Goal: Use online tool/utility: Utilize a website feature to perform a specific function

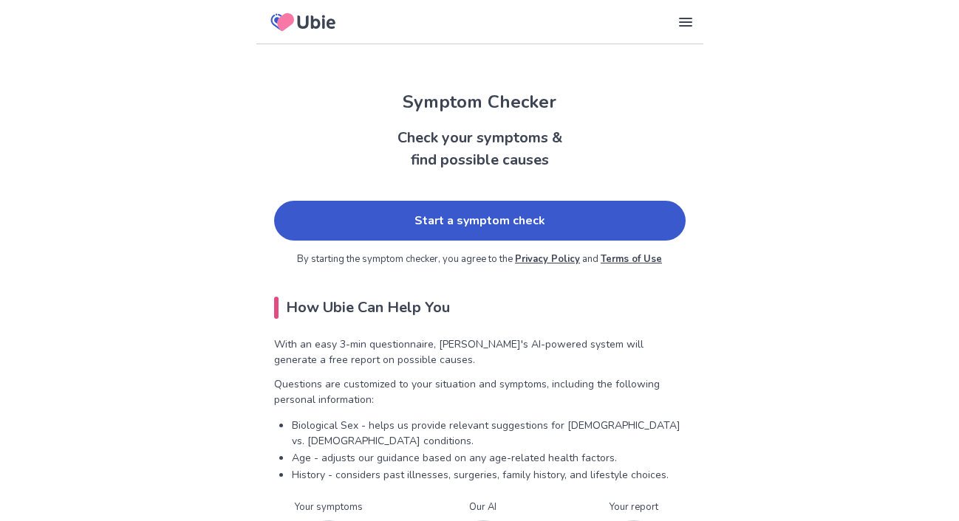
click at [451, 222] on link "Start a symptom check" at bounding box center [479, 221] width 411 height 40
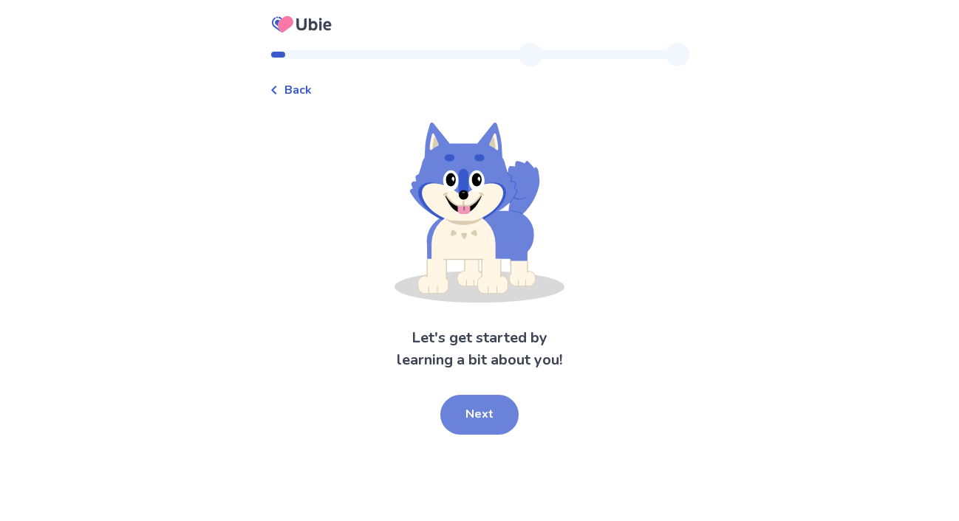
click at [476, 399] on button "Next" at bounding box center [479, 415] width 78 height 40
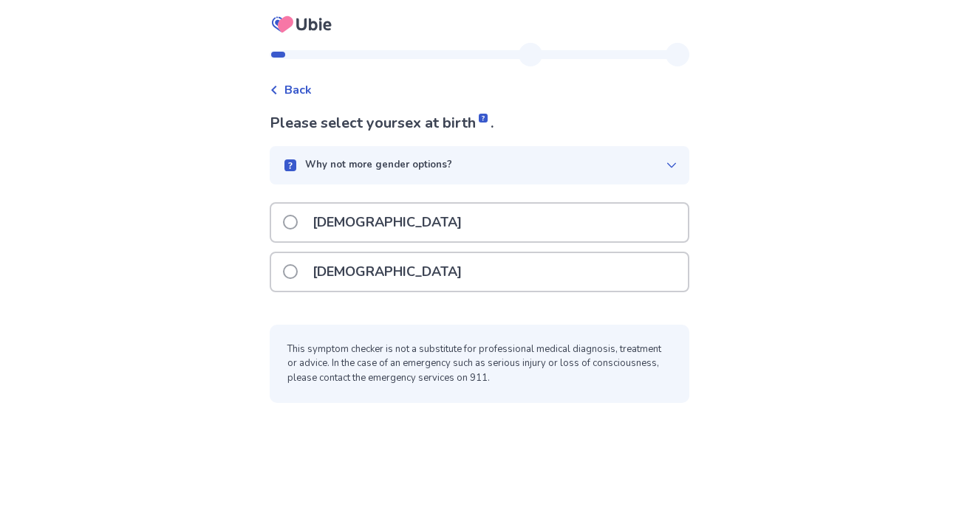
click at [335, 281] on p "[DEMOGRAPHIC_DATA]" at bounding box center [387, 272] width 167 height 38
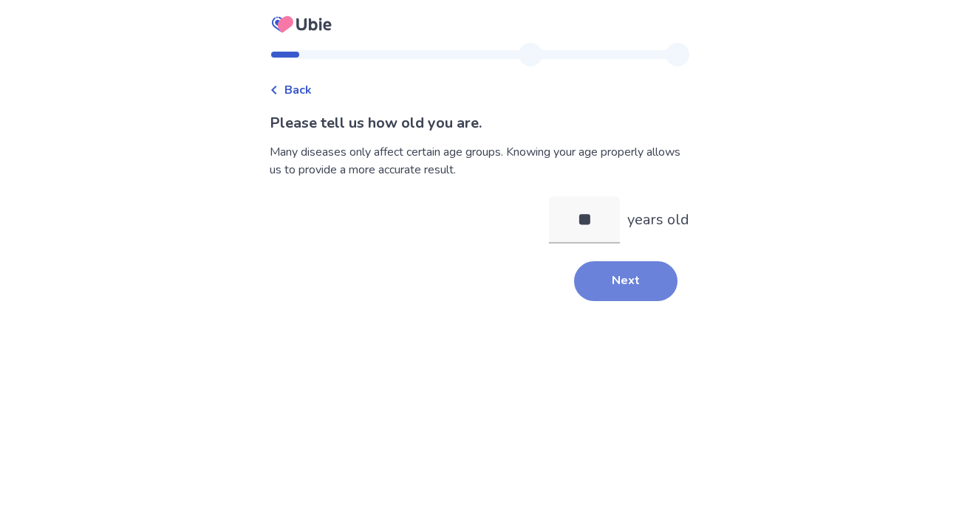
type input "**"
click at [617, 288] on button "Next" at bounding box center [625, 281] width 103 height 40
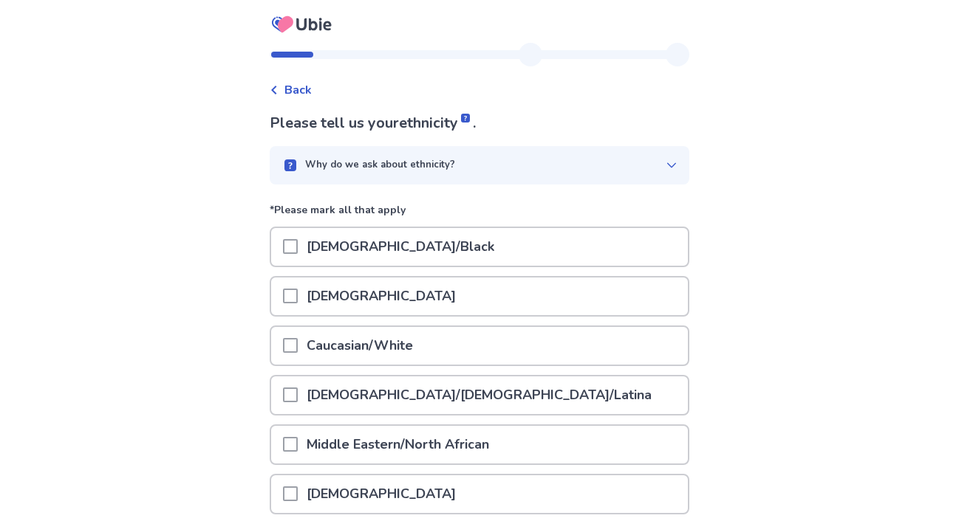
click at [293, 297] on span at bounding box center [290, 296] width 15 height 15
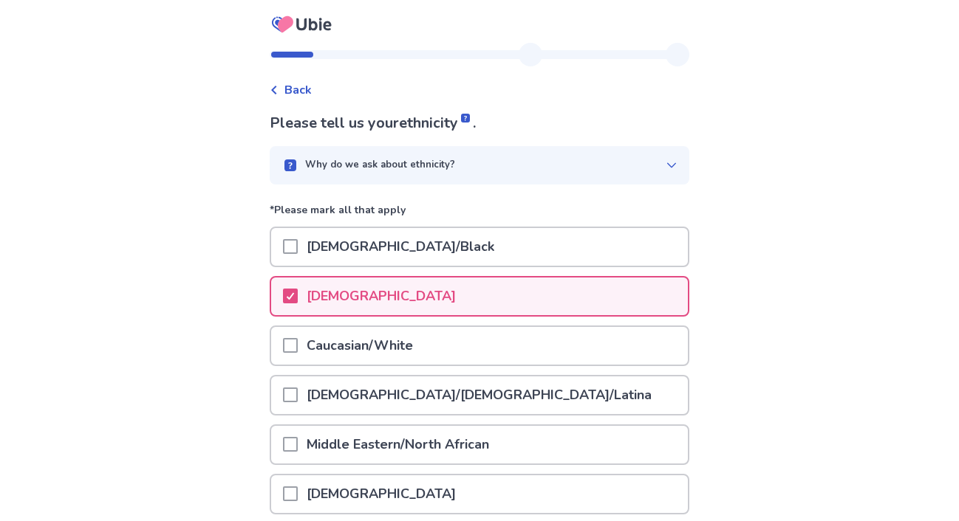
click at [298, 341] on span at bounding box center [290, 345] width 15 height 15
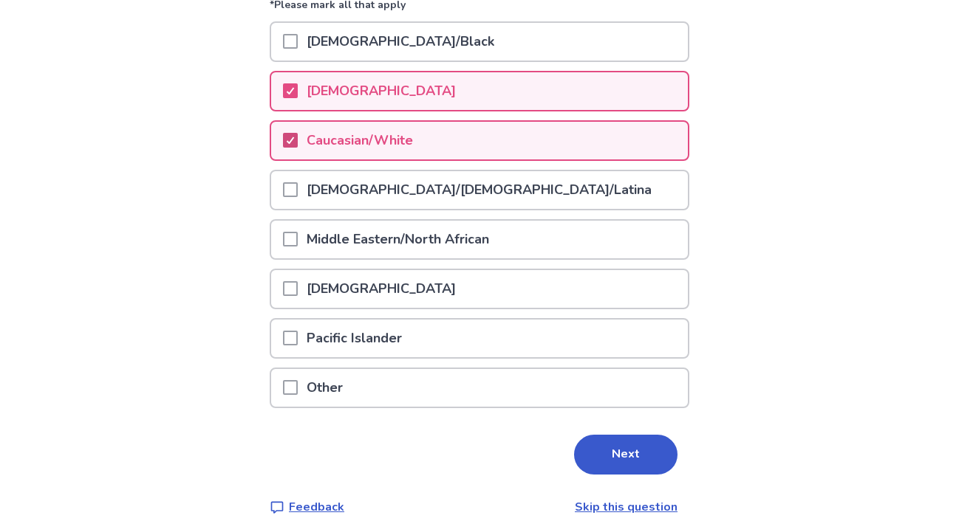
scroll to position [206, 0]
click at [620, 452] on button "Next" at bounding box center [625, 454] width 103 height 40
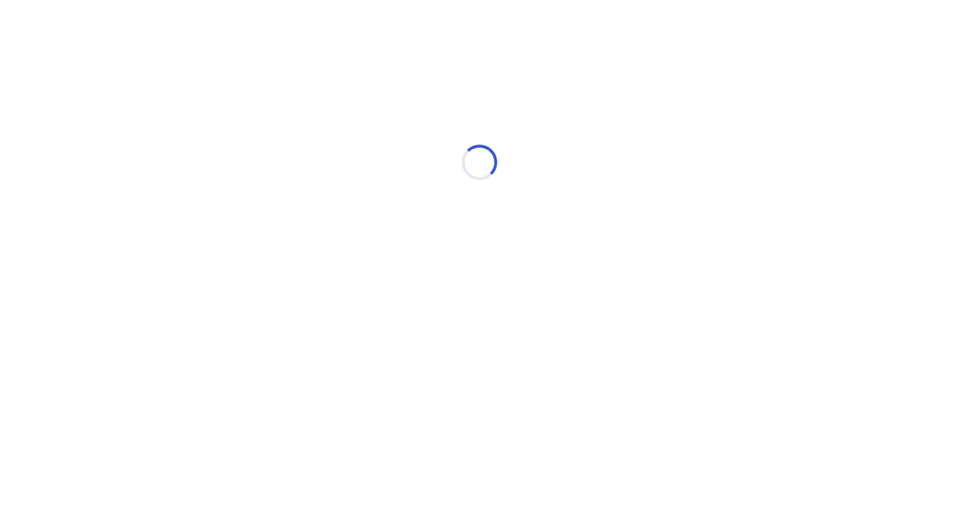
scroll to position [0, 0]
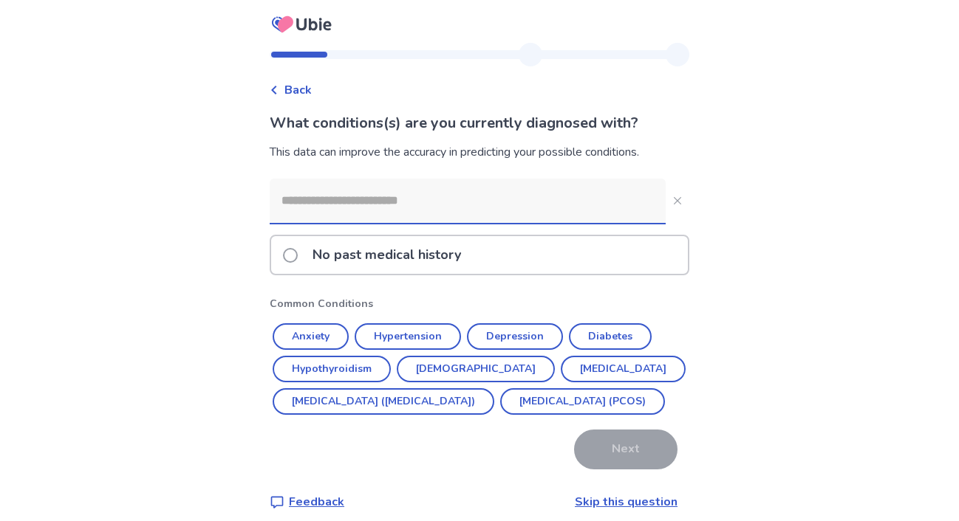
click at [395, 205] on input at bounding box center [468, 201] width 396 height 44
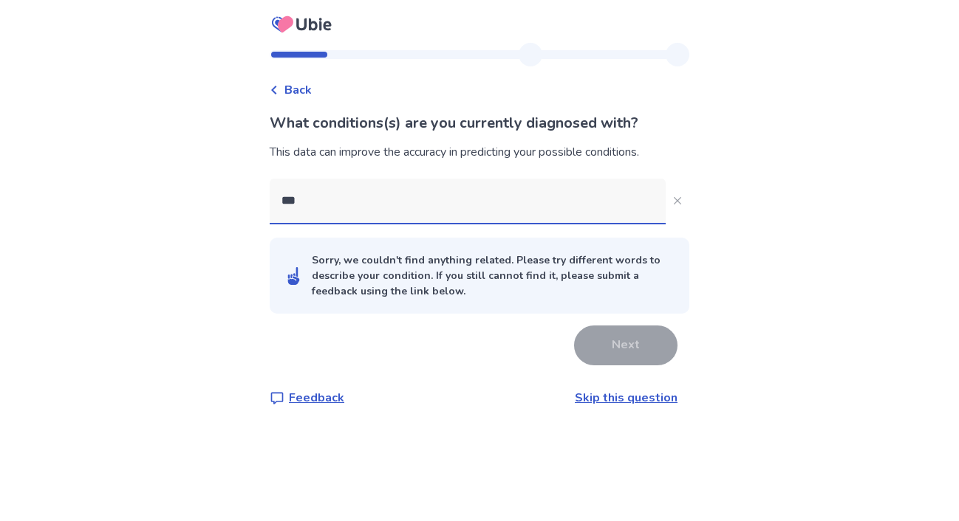
type input "****"
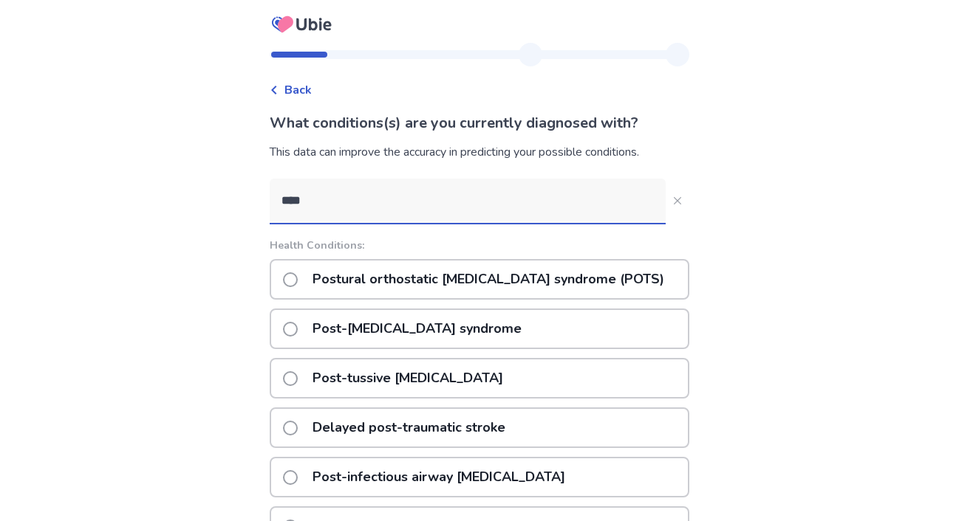
click at [363, 277] on p "Postural orthostatic [MEDICAL_DATA] syndrome (POTS)" at bounding box center [488, 280] width 369 height 38
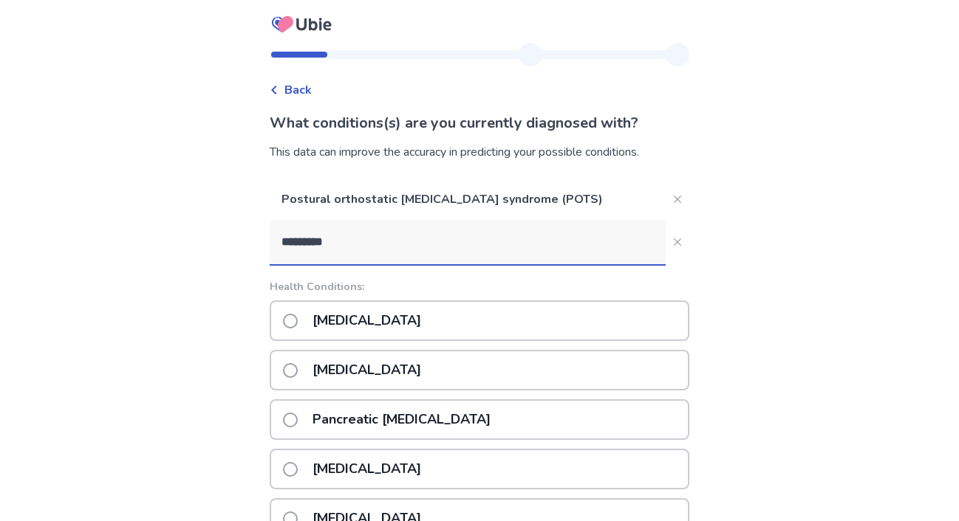
type input "*********"
click at [298, 372] on span at bounding box center [290, 370] width 15 height 15
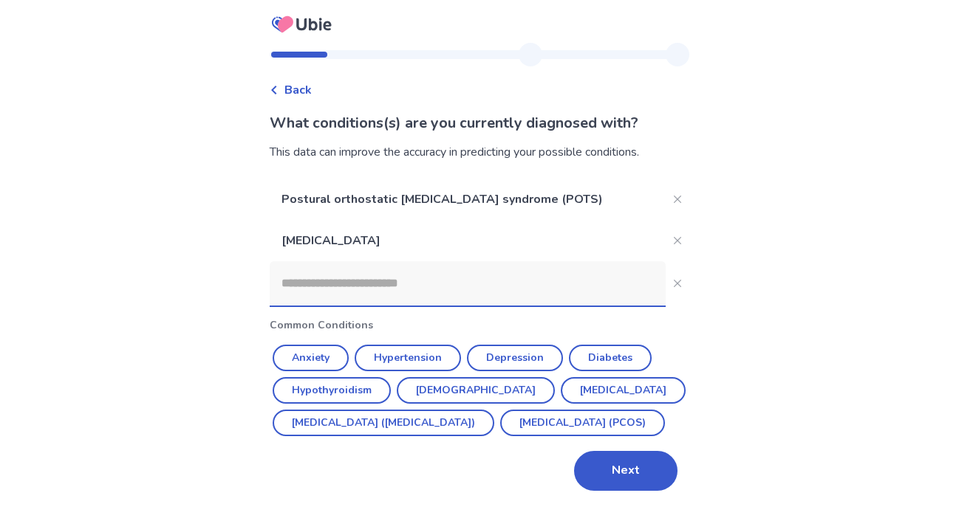
click at [332, 290] on input at bounding box center [468, 283] width 396 height 44
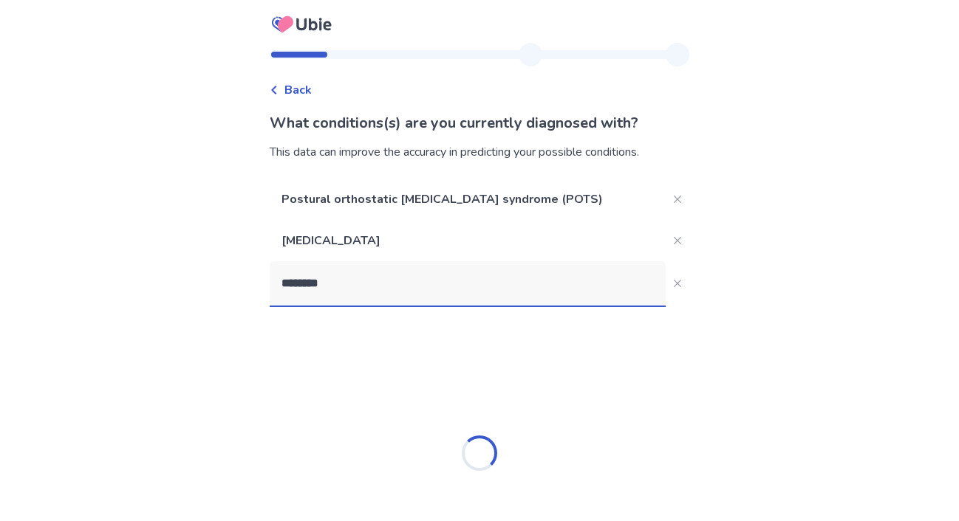
type input "*********"
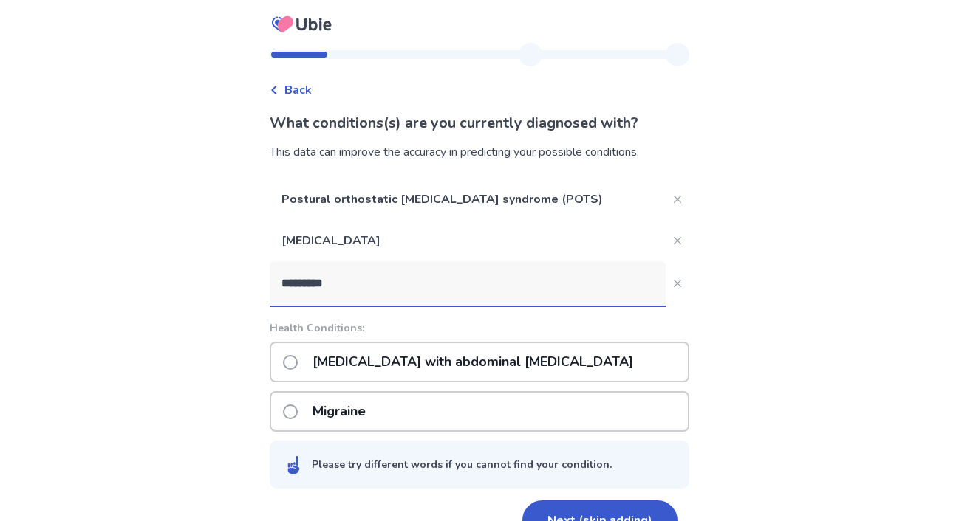
click at [335, 415] on p "Migraine" at bounding box center [339, 412] width 71 height 38
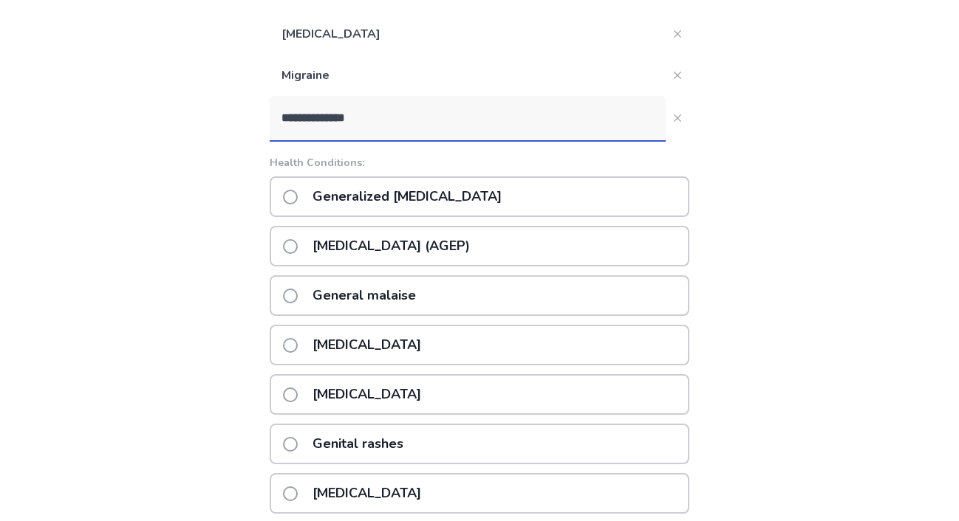
scroll to position [139, 0]
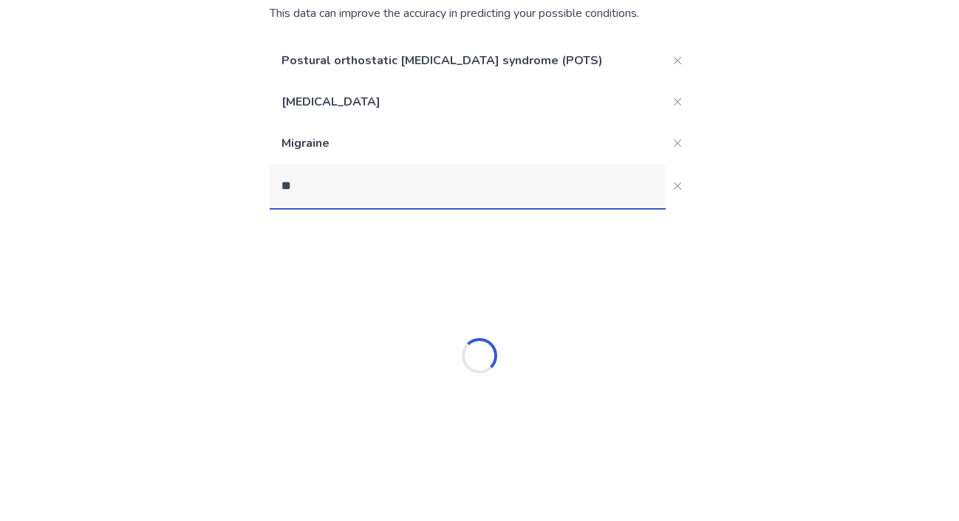
type input "*"
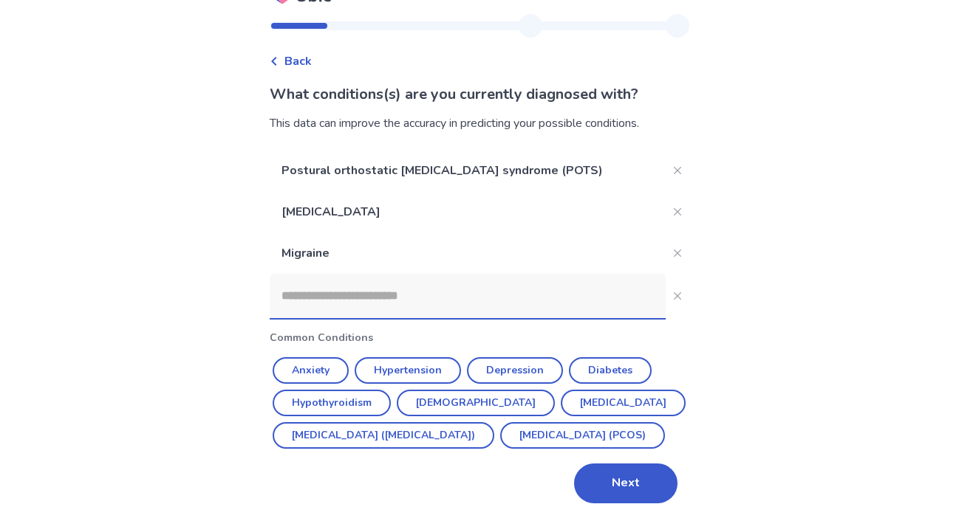
scroll to position [61, 0]
click at [318, 357] on button "Anxiety" at bounding box center [311, 370] width 76 height 27
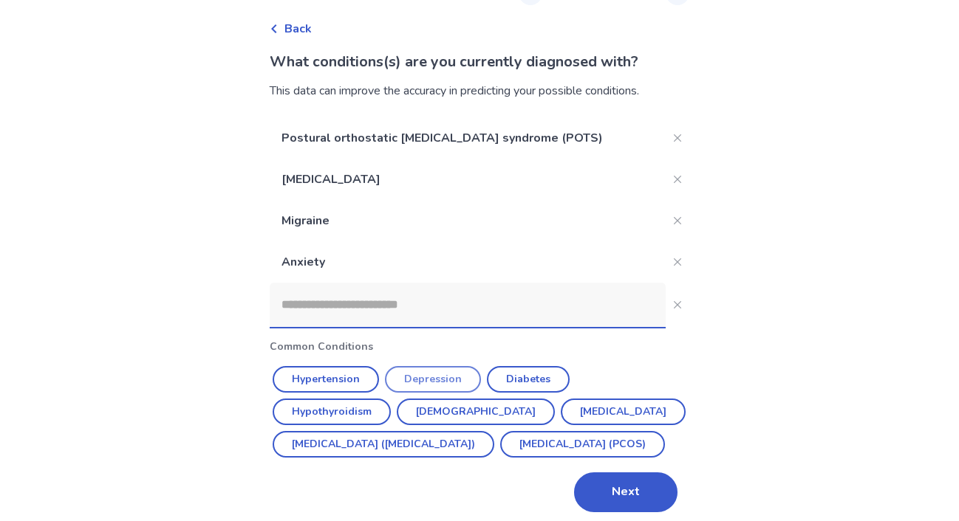
click at [444, 377] on button "Depression" at bounding box center [433, 379] width 96 height 27
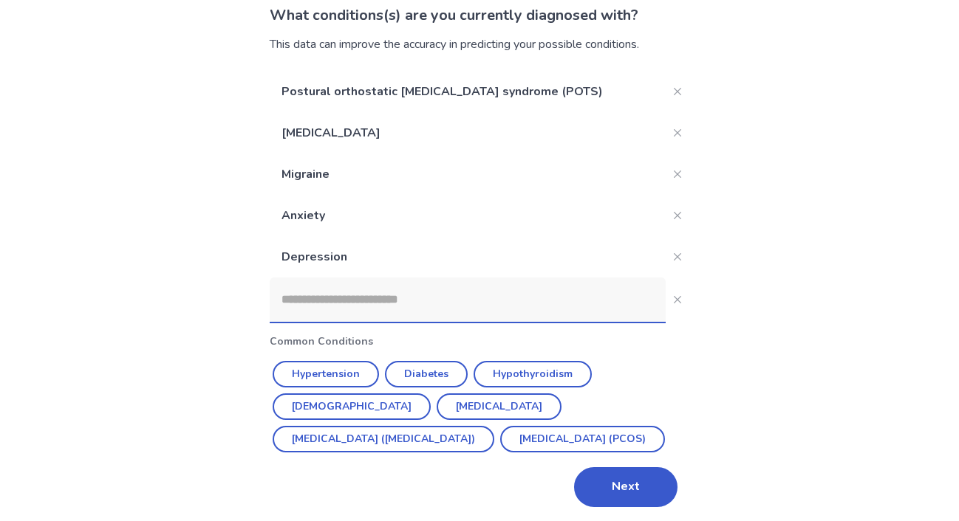
scroll to position [110, 0]
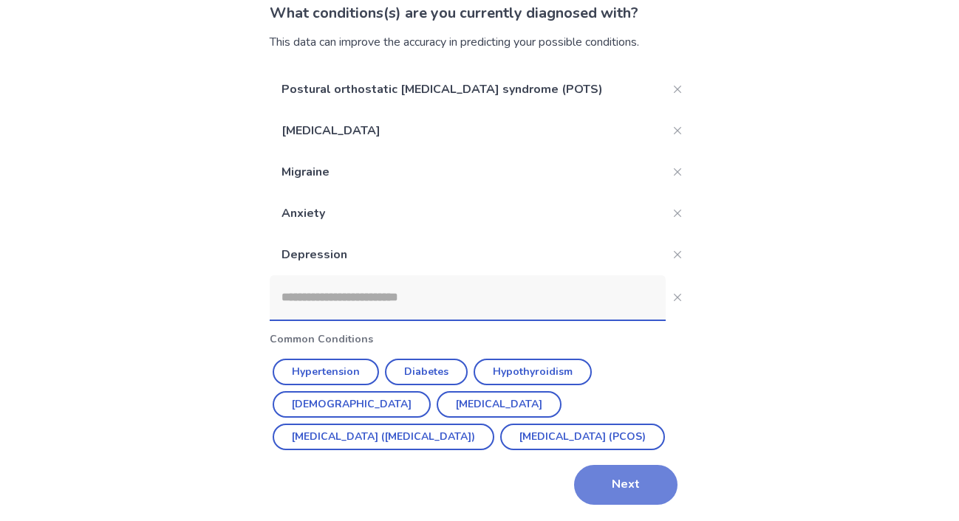
click at [595, 480] on button "Next" at bounding box center [625, 485] width 103 height 40
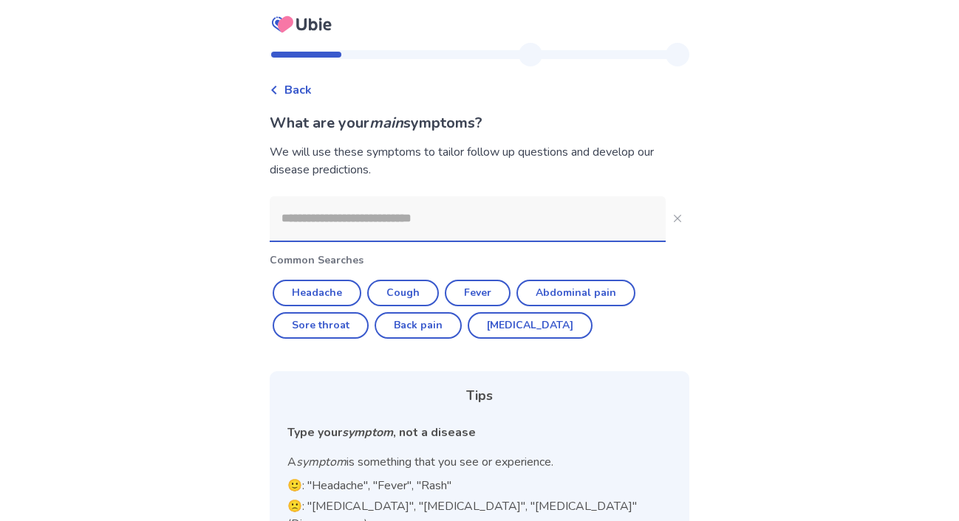
click at [453, 214] on input at bounding box center [468, 218] width 396 height 44
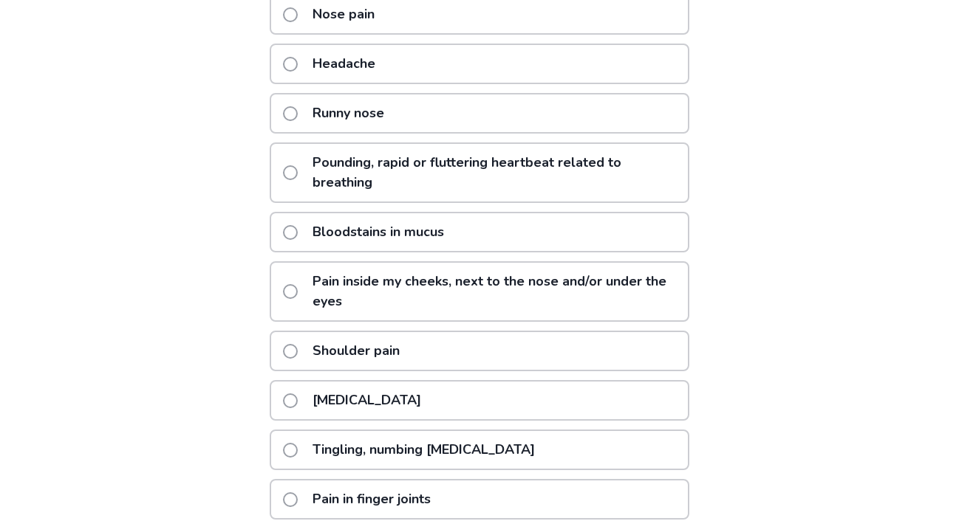
scroll to position [356, 0]
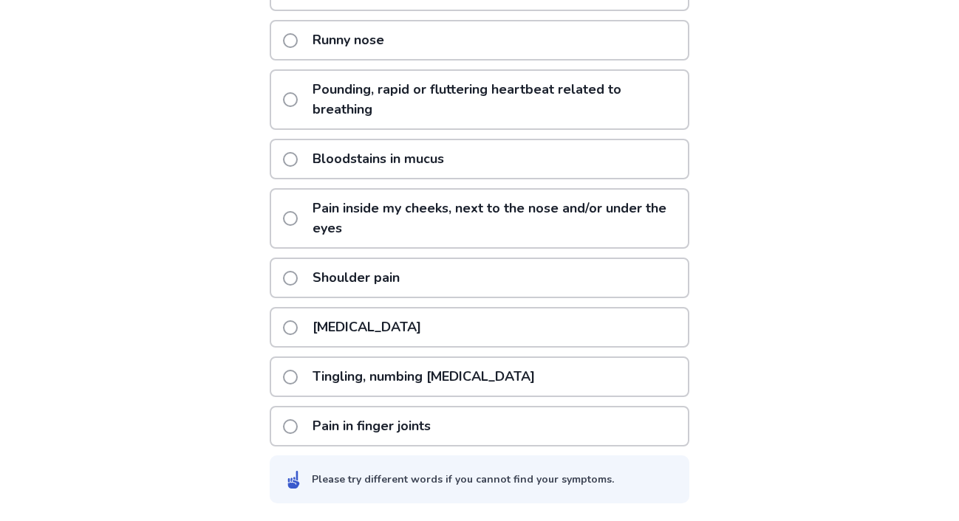
type input "**********"
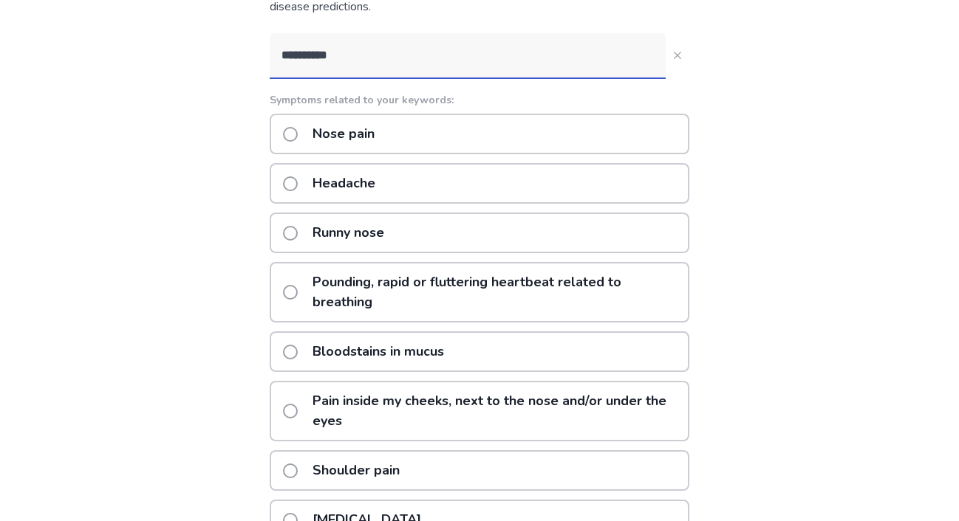
scroll to position [0, 0]
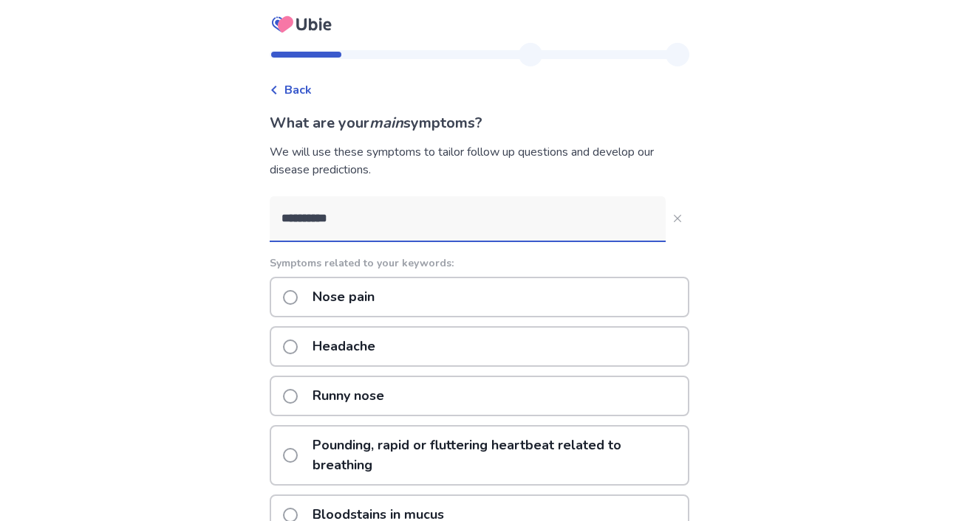
click at [340, 297] on p "Nose pain" at bounding box center [344, 297] width 80 height 38
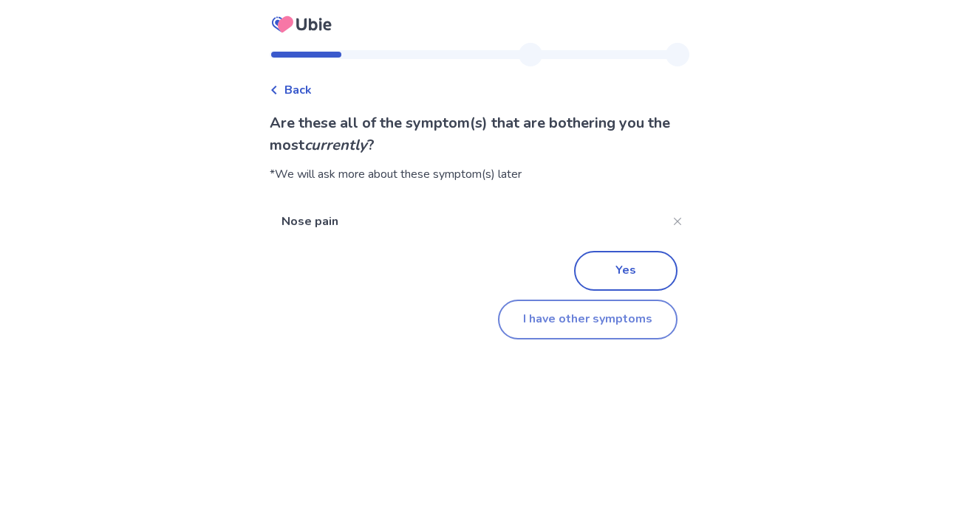
click at [588, 307] on button "I have other symptoms" at bounding box center [587, 320] width 179 height 40
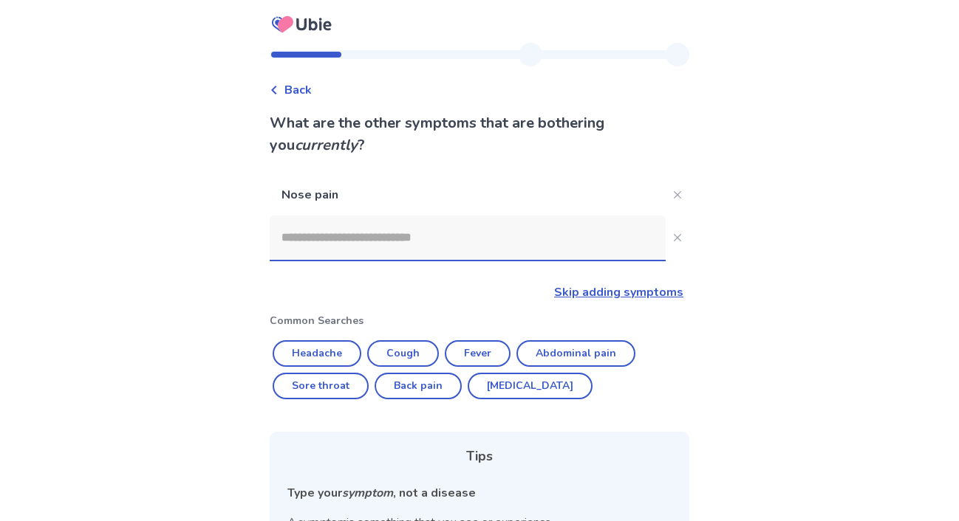
click at [444, 256] on input at bounding box center [468, 238] width 396 height 44
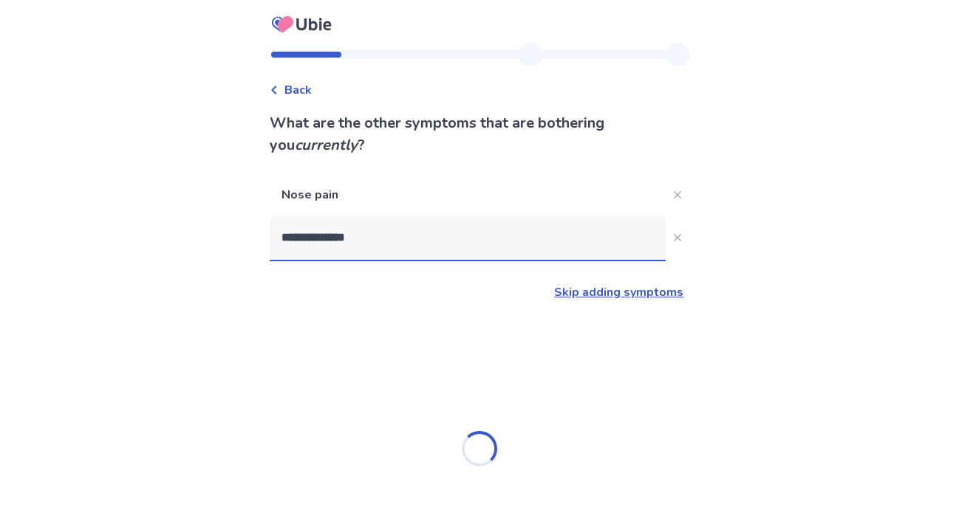
type input "**********"
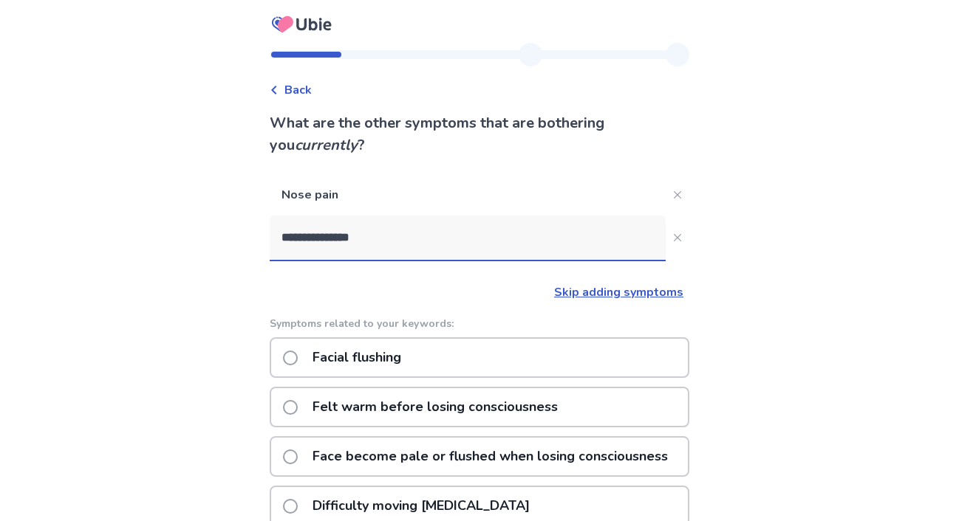
click at [345, 363] on p "Facial flushing" at bounding box center [357, 358] width 106 height 38
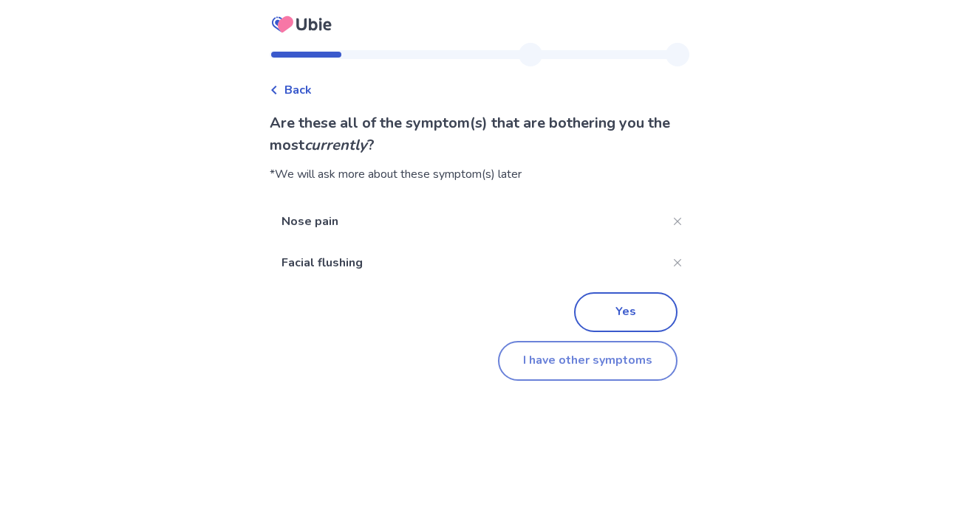
click at [552, 357] on button "I have other symptoms" at bounding box center [587, 361] width 179 height 40
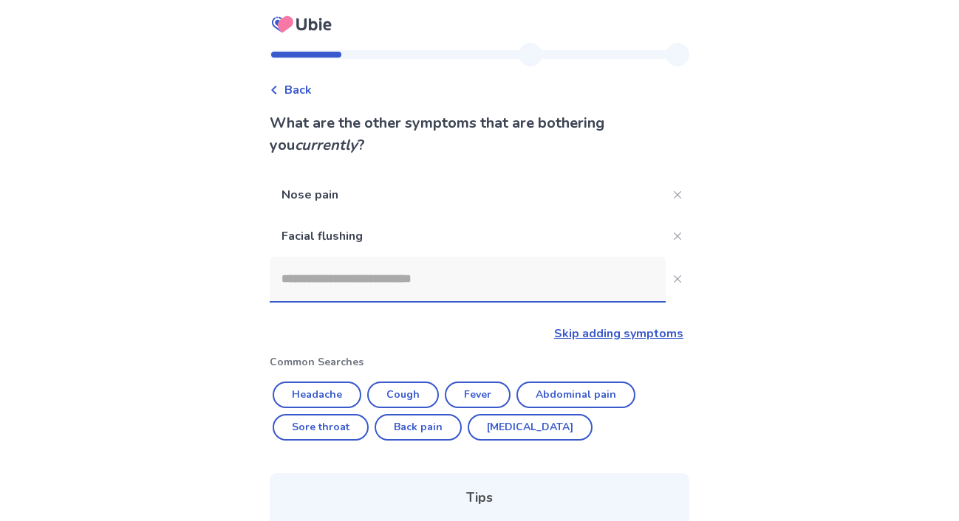
click at [417, 266] on input at bounding box center [468, 279] width 396 height 44
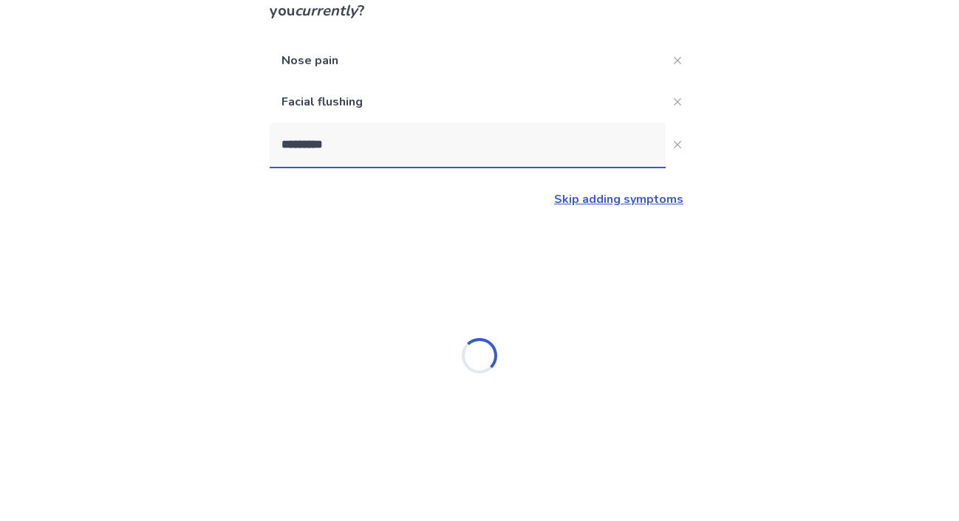
scroll to position [134, 0]
type input "**********"
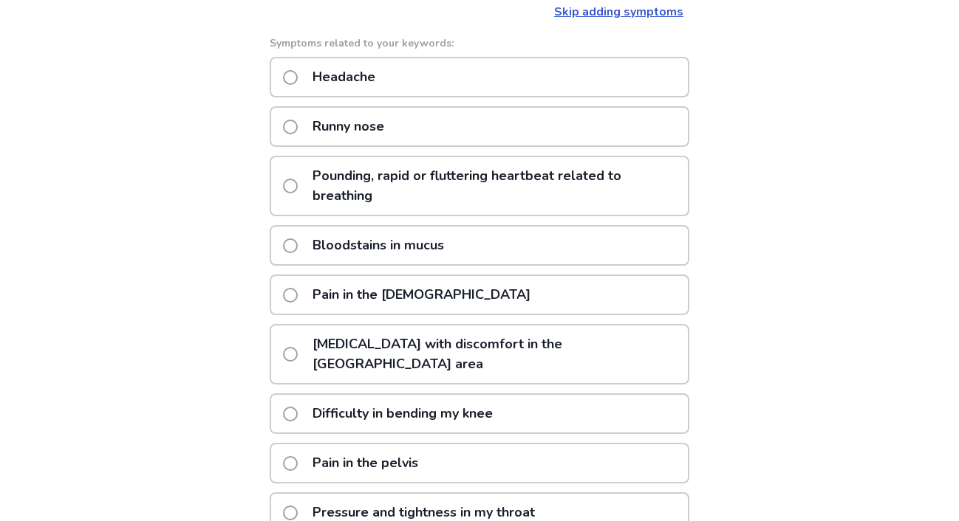
scroll to position [313, 0]
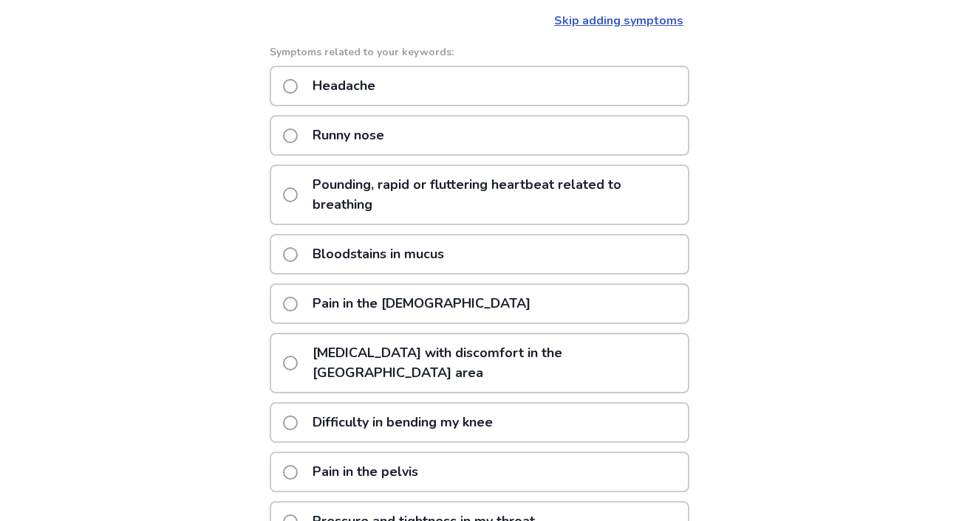
click at [376, 297] on p "Pain in the [DEMOGRAPHIC_DATA]" at bounding box center [422, 304] width 236 height 38
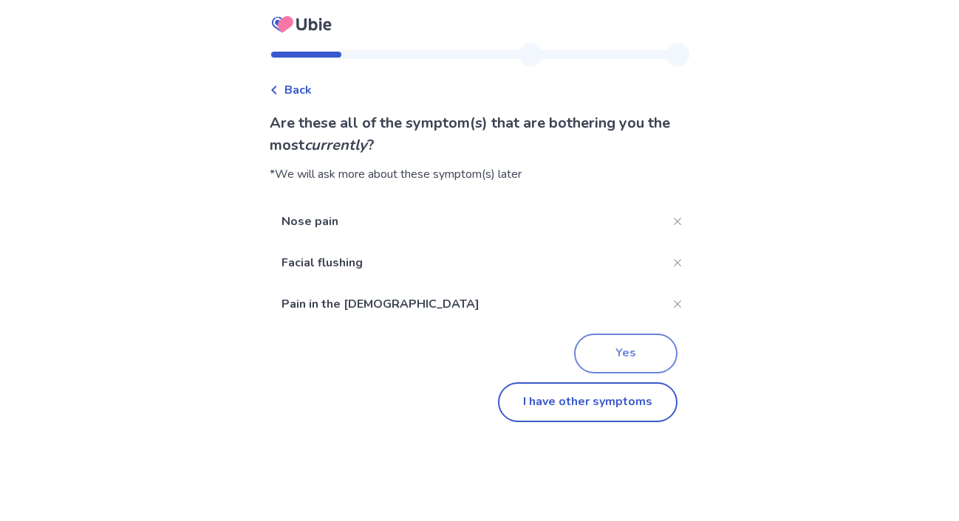
click at [601, 355] on button "Yes" at bounding box center [625, 354] width 103 height 40
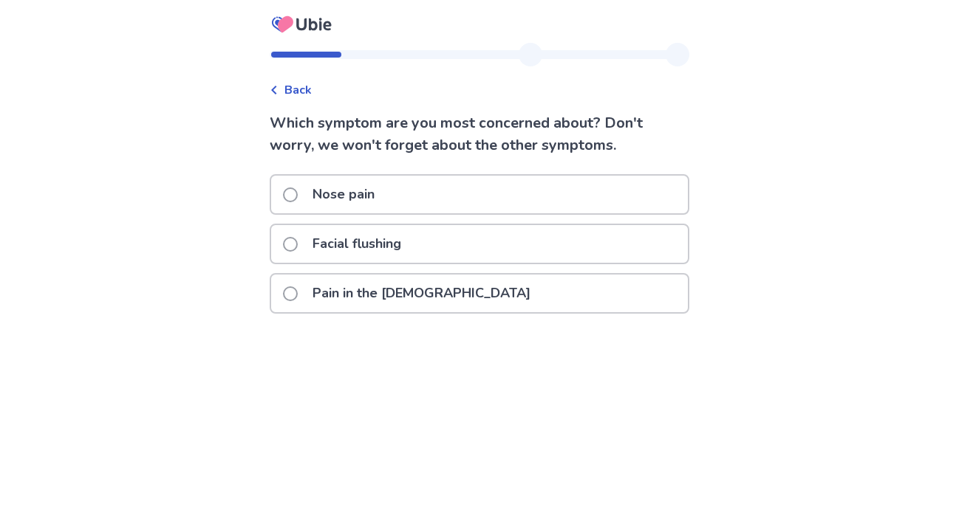
click at [409, 255] on p "Facial flushing" at bounding box center [357, 244] width 106 height 38
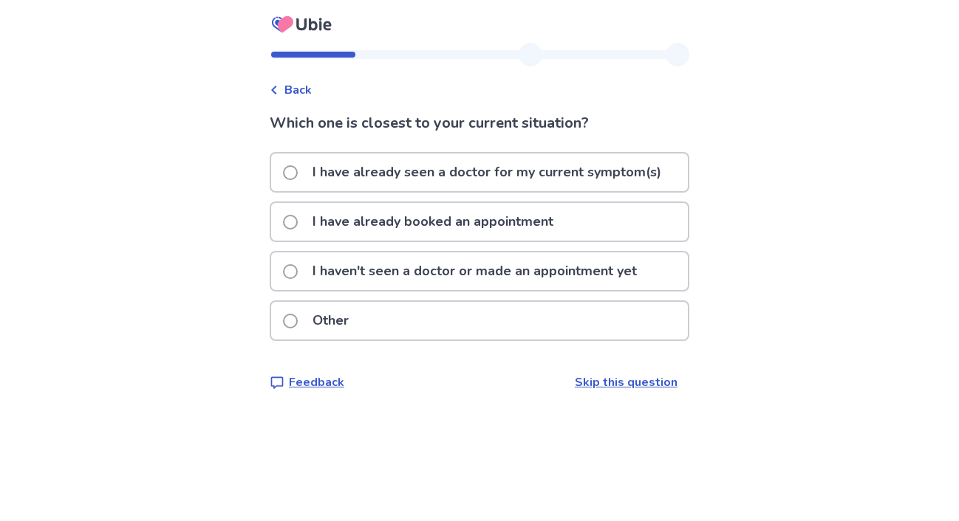
click at [397, 260] on p "I haven't seen a doctor or made an appointment yet" at bounding box center [475, 272] width 342 height 38
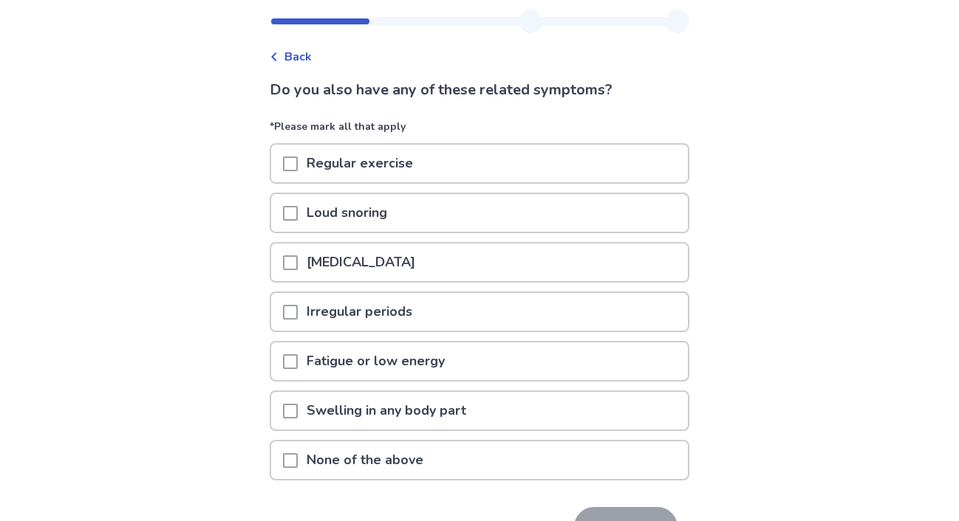
scroll to position [35, 0]
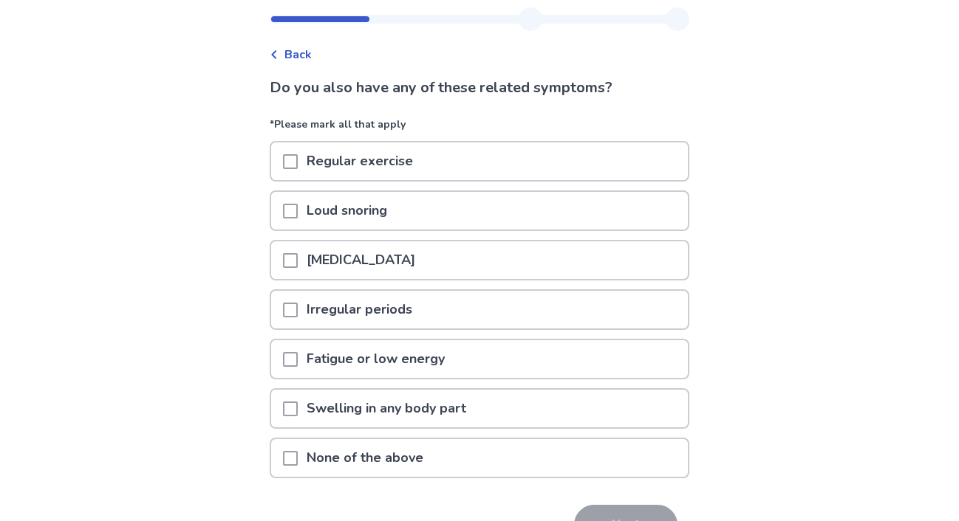
click at [294, 362] on span at bounding box center [290, 359] width 15 height 15
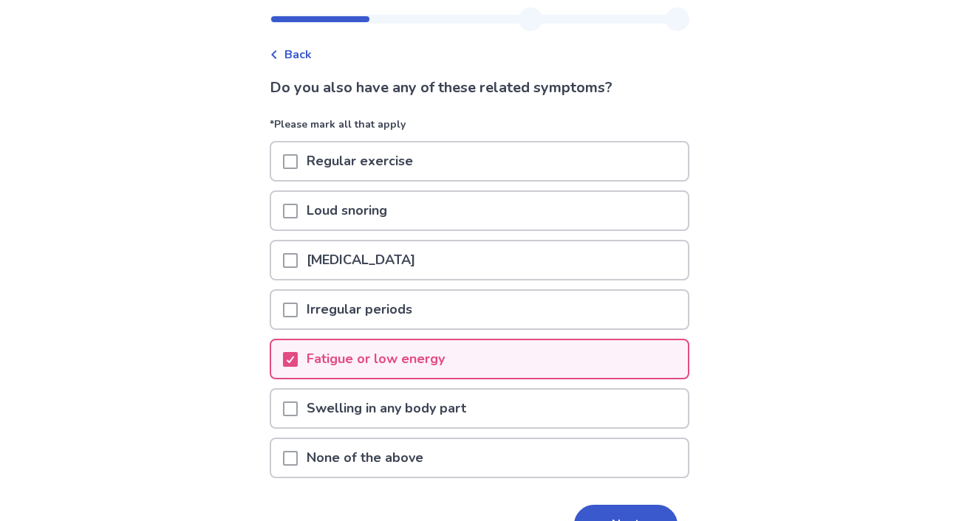
click at [298, 255] on span at bounding box center [290, 260] width 15 height 15
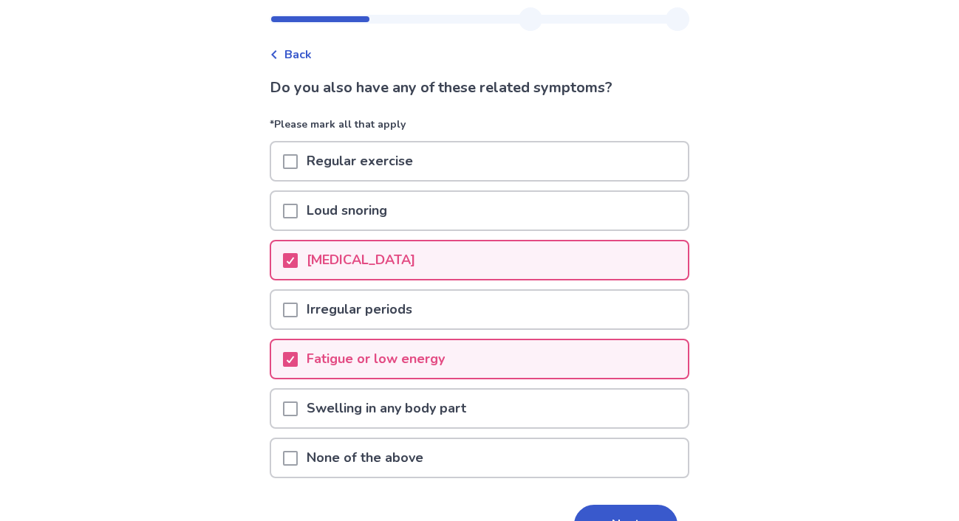
click at [298, 409] on span at bounding box center [290, 409] width 15 height 15
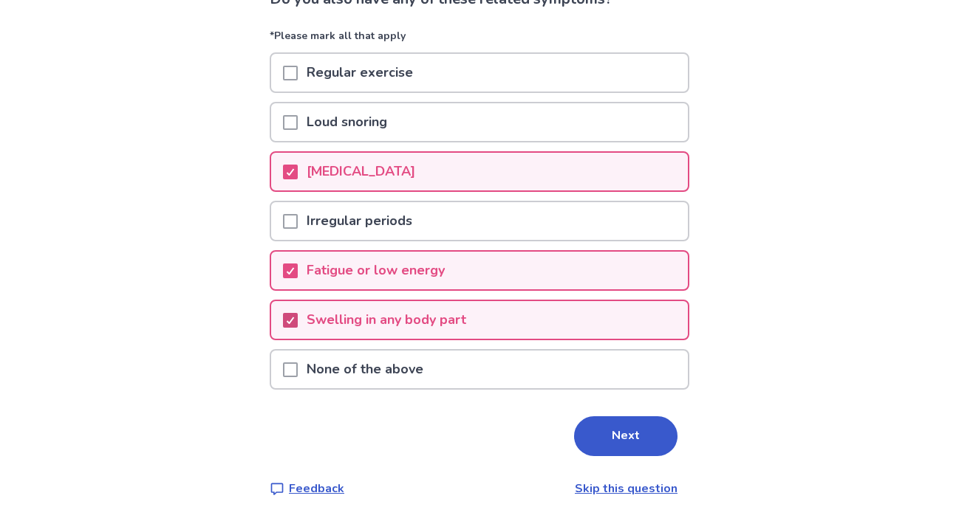
scroll to position [119, 0]
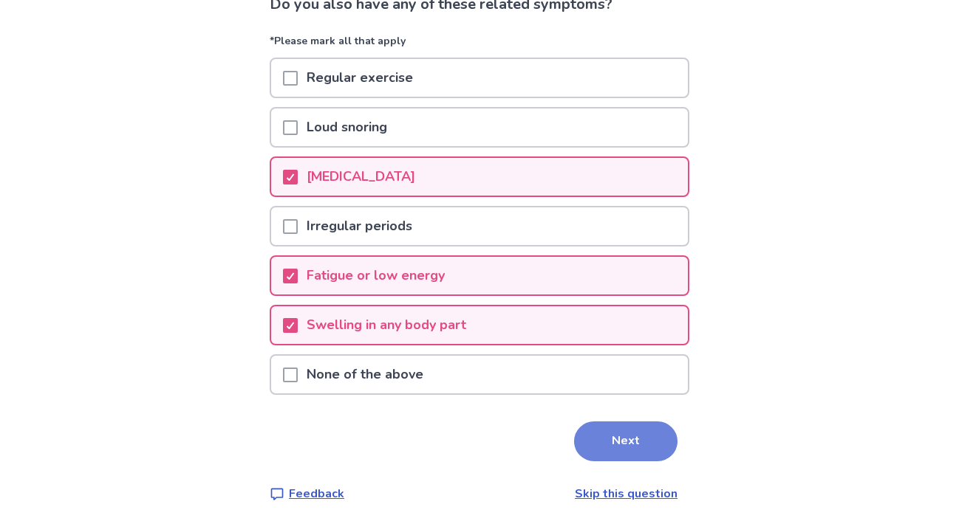
click at [589, 442] on button "Next" at bounding box center [625, 442] width 103 height 40
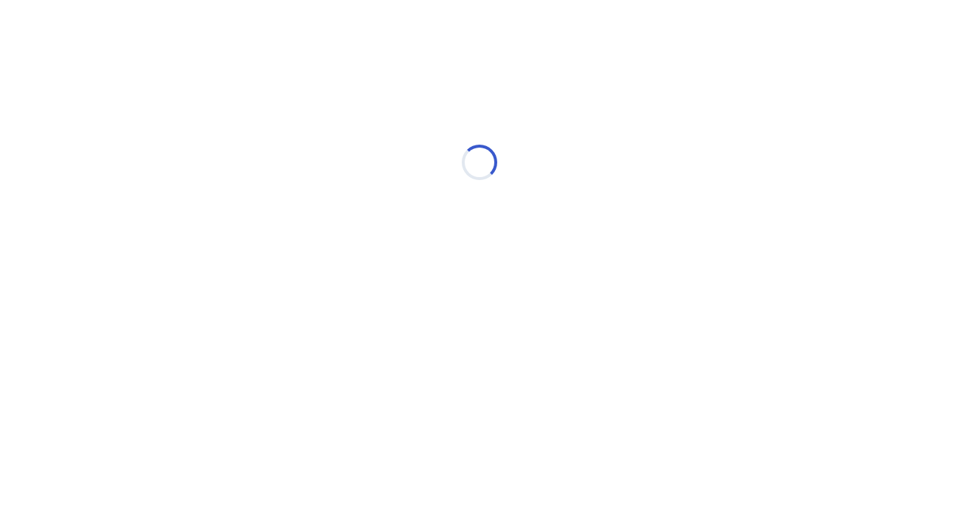
select select "*"
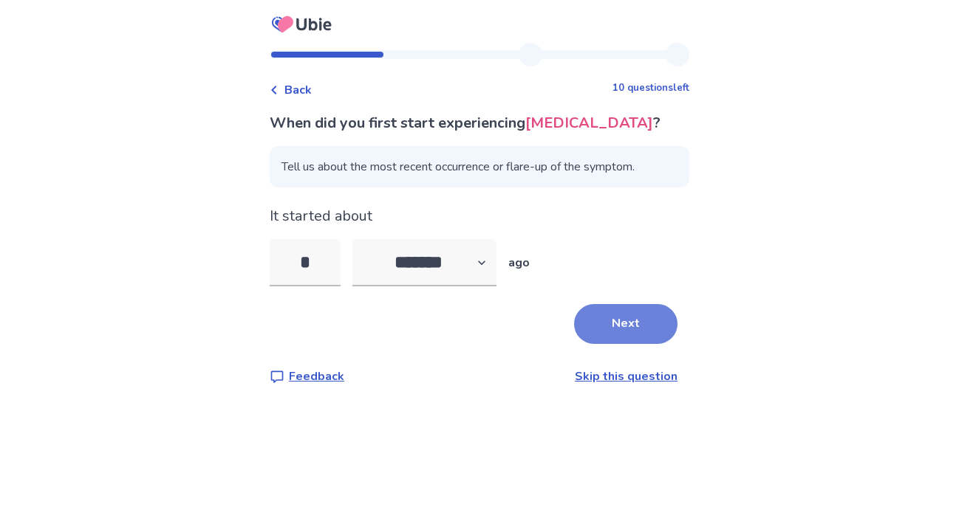
type input "*"
click at [598, 327] on button "Next" at bounding box center [625, 324] width 103 height 40
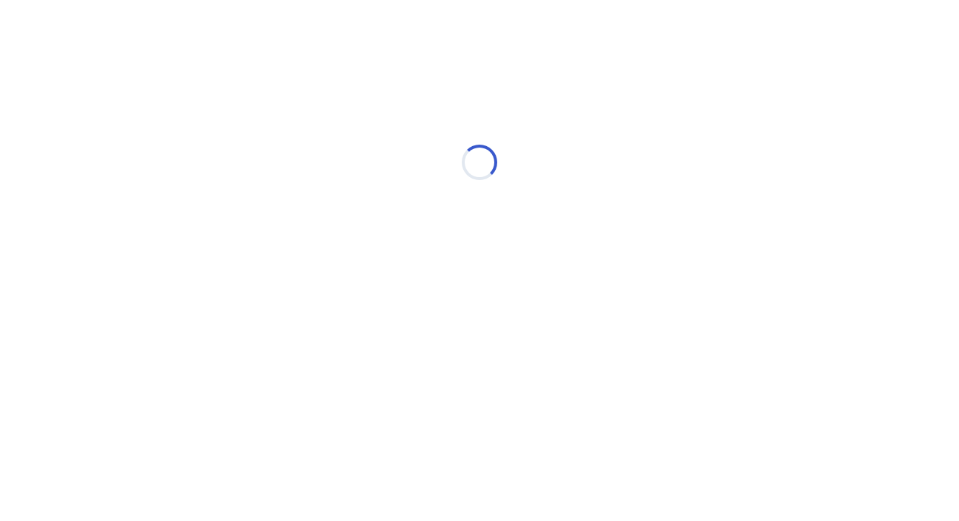
select select "*"
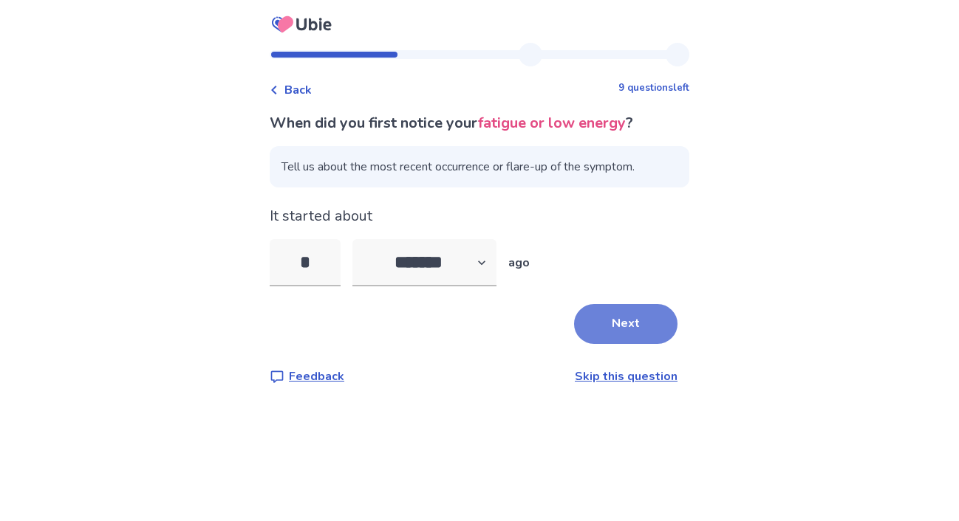
type input "*"
click at [609, 327] on button "Next" at bounding box center [625, 324] width 103 height 40
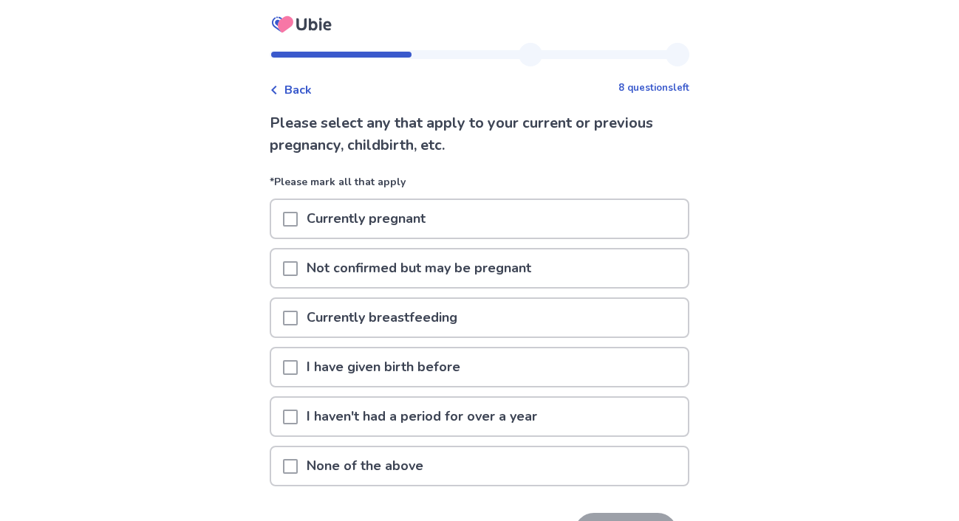
click at [296, 455] on div at bounding box center [290, 467] width 15 height 38
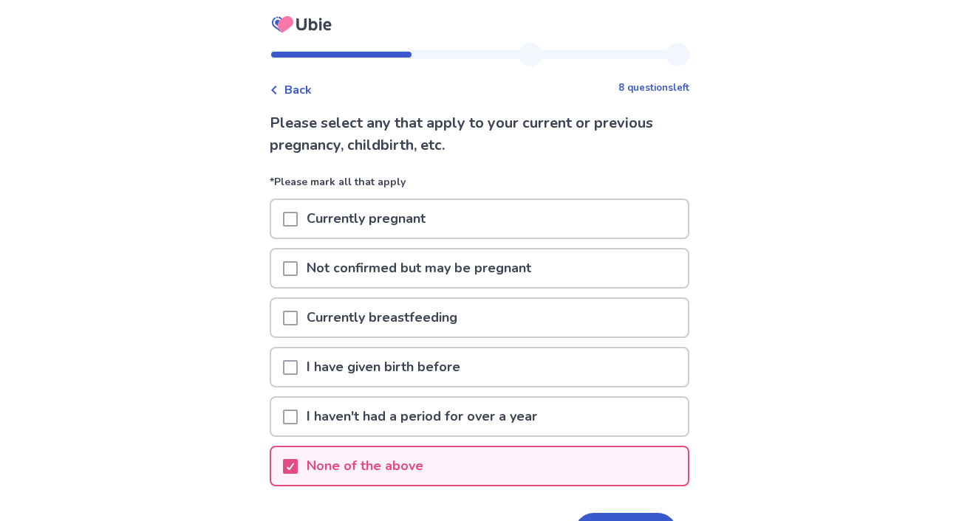
scroll to position [97, 0]
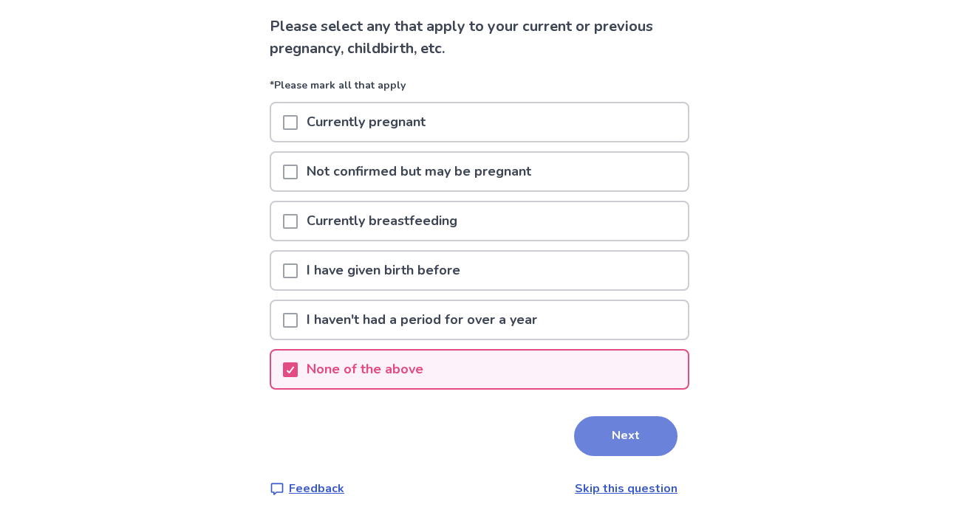
click at [613, 433] on button "Next" at bounding box center [625, 437] width 103 height 40
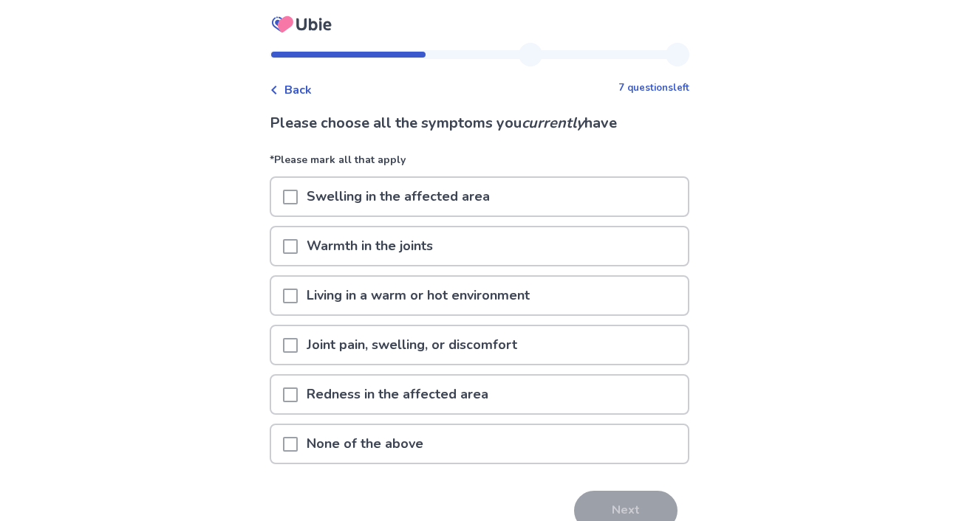
click at [321, 439] on p "None of the above" at bounding box center [365, 444] width 134 height 38
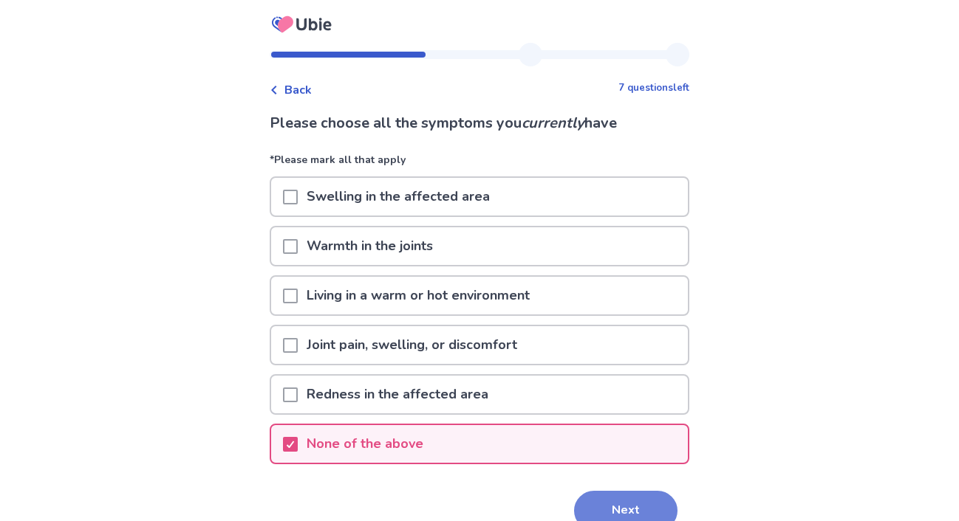
click at [602, 493] on button "Next" at bounding box center [625, 511] width 103 height 40
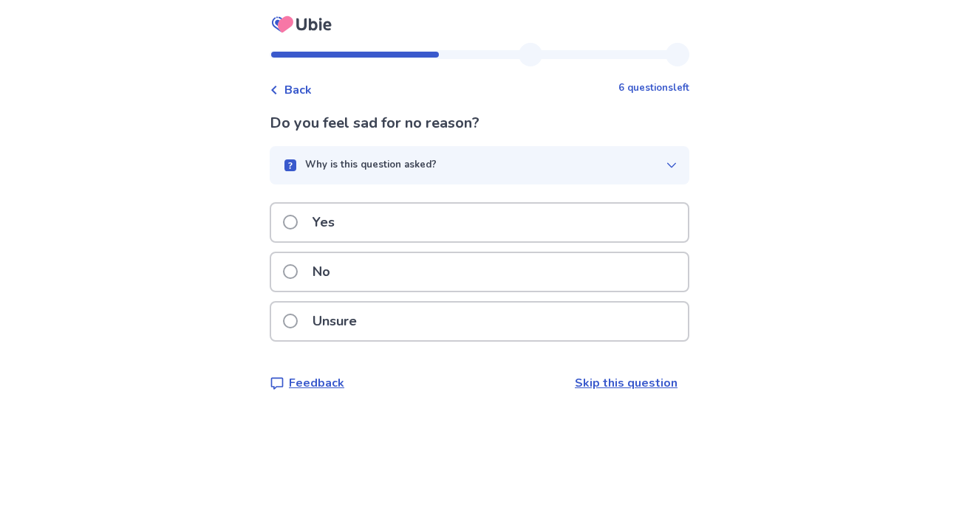
click at [338, 266] on p "No" at bounding box center [321, 272] width 35 height 38
click at [351, 321] on p "Unsure" at bounding box center [335, 322] width 62 height 38
click at [392, 221] on div "Yes" at bounding box center [479, 223] width 417 height 38
click at [391, 320] on div "Unsure" at bounding box center [479, 322] width 417 height 38
click at [373, 278] on div "No" at bounding box center [479, 272] width 417 height 38
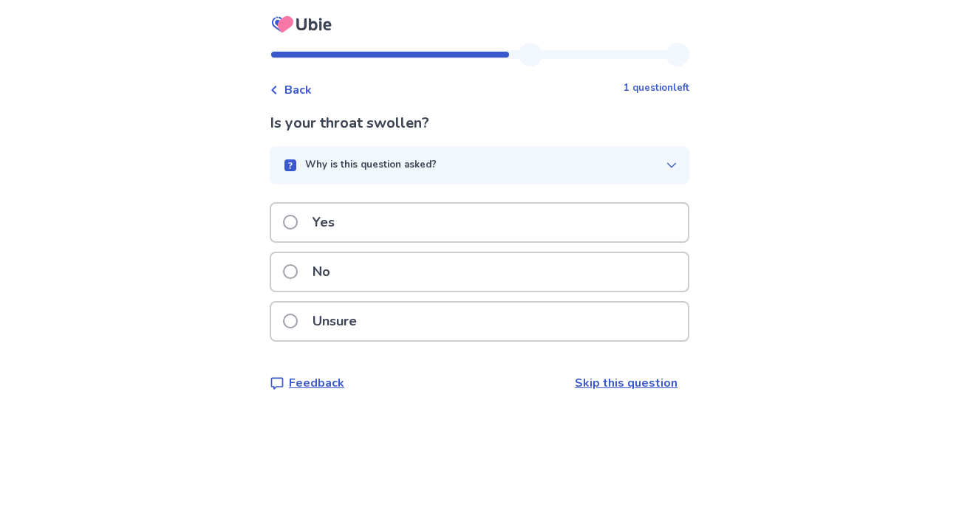
click at [355, 312] on p "Unsure" at bounding box center [335, 322] width 62 height 38
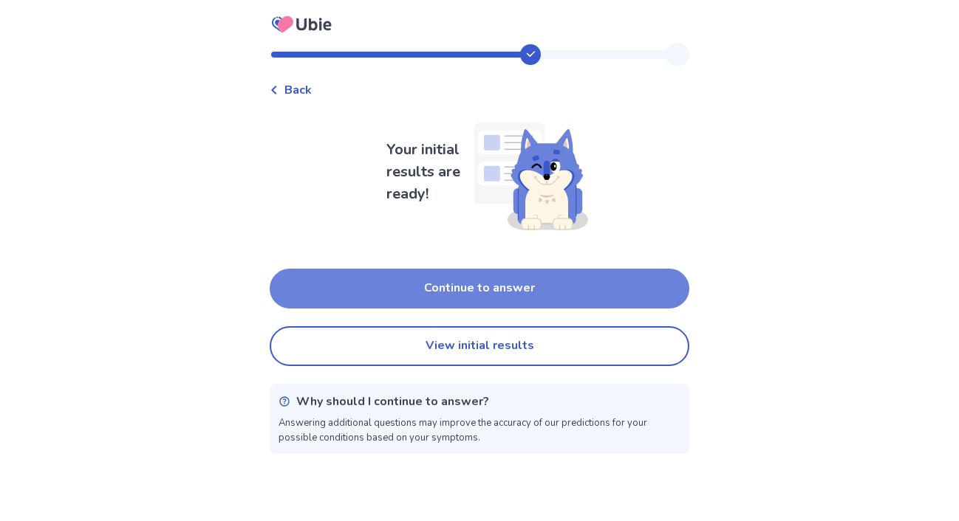
click at [383, 286] on button "Continue to answer" at bounding box center [480, 289] width 420 height 40
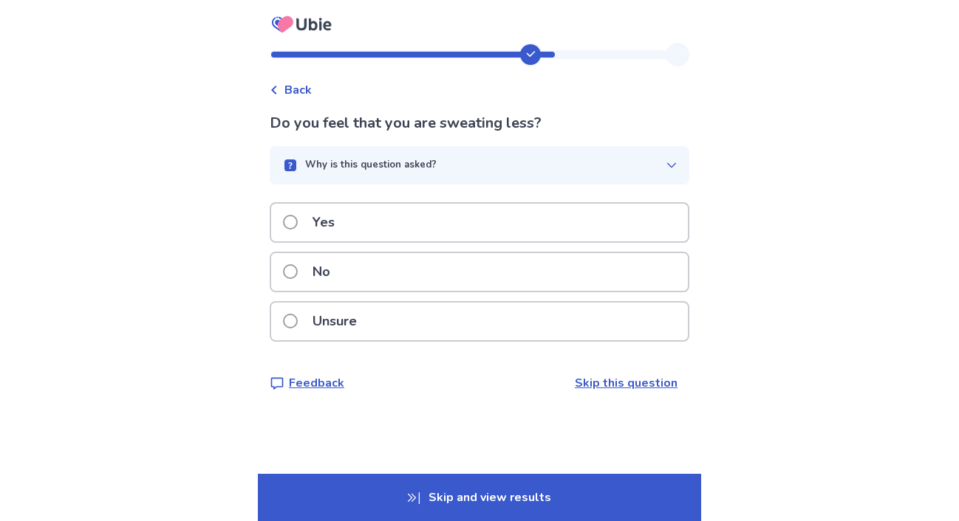
click at [354, 221] on div "Yes" at bounding box center [479, 223] width 417 height 38
click at [329, 278] on p "No" at bounding box center [321, 272] width 35 height 38
click at [349, 329] on p "Unsure" at bounding box center [335, 322] width 62 height 38
click at [339, 287] on p "No" at bounding box center [321, 272] width 35 height 38
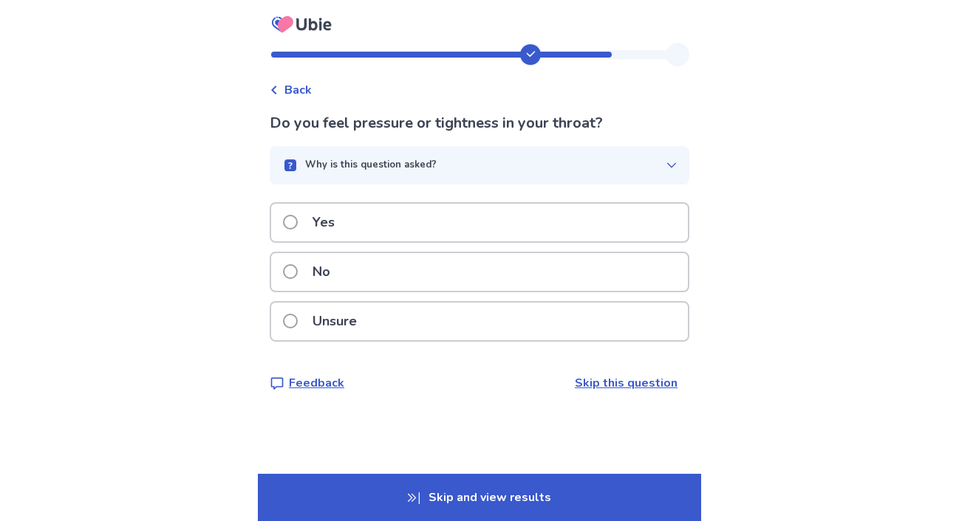
click at [343, 233] on p "Yes" at bounding box center [324, 223] width 40 height 38
click at [330, 229] on p "Yes" at bounding box center [324, 223] width 40 height 38
click at [340, 318] on p "Unsure" at bounding box center [335, 322] width 62 height 38
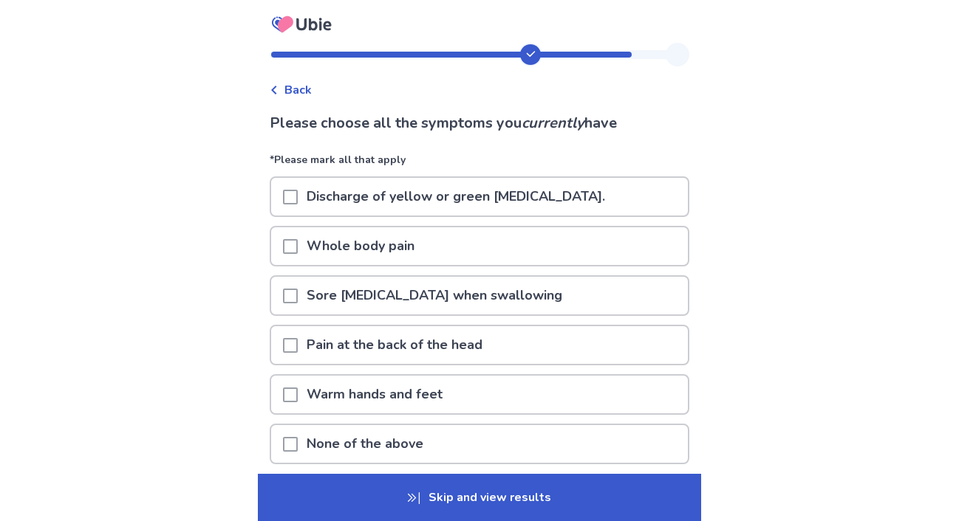
click at [405, 393] on p "Warm hands and feet" at bounding box center [375, 395] width 154 height 38
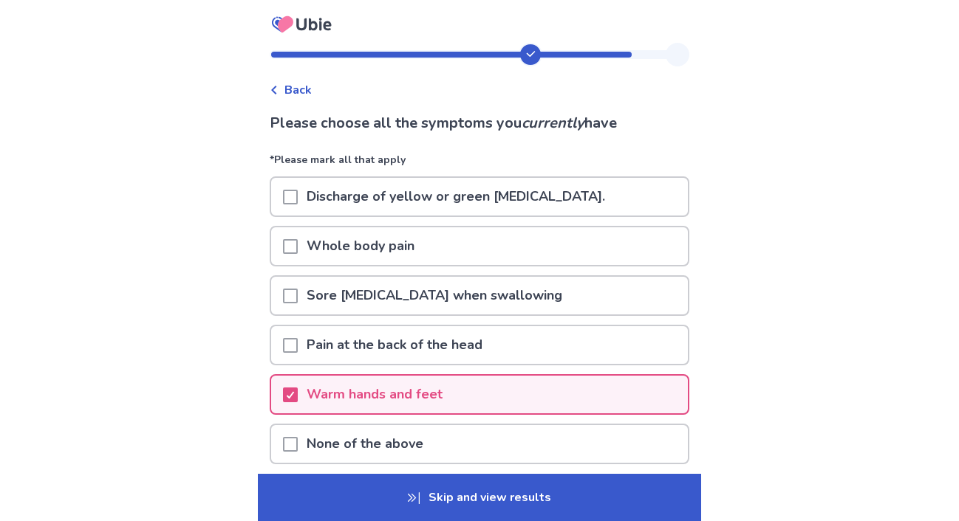
click at [332, 202] on p "Discharge of yellow or green [MEDICAL_DATA]." at bounding box center [456, 197] width 316 height 38
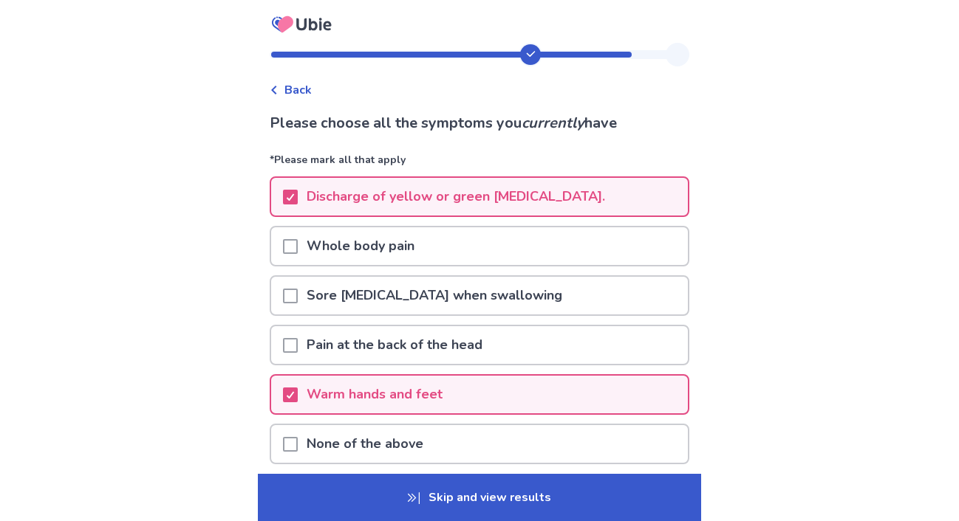
scroll to position [122, 0]
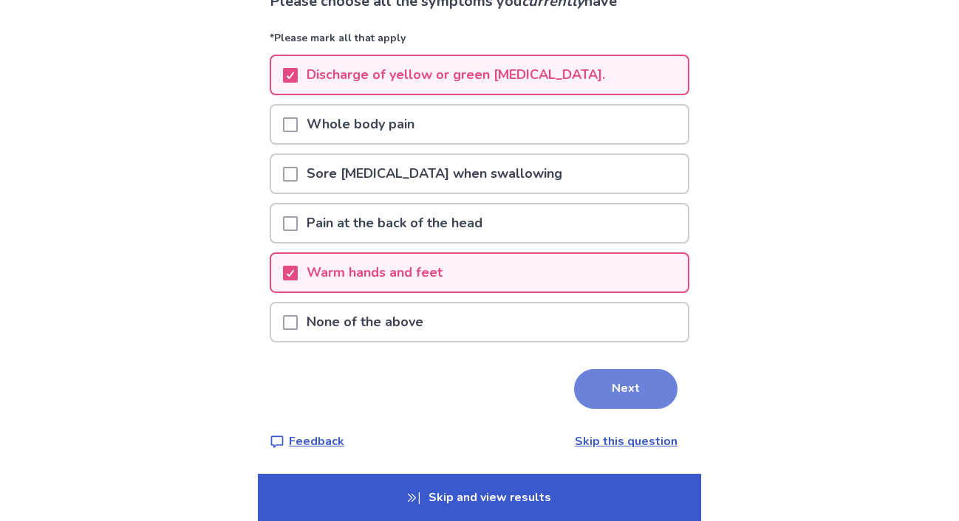
click at [611, 389] on button "Next" at bounding box center [625, 389] width 103 height 40
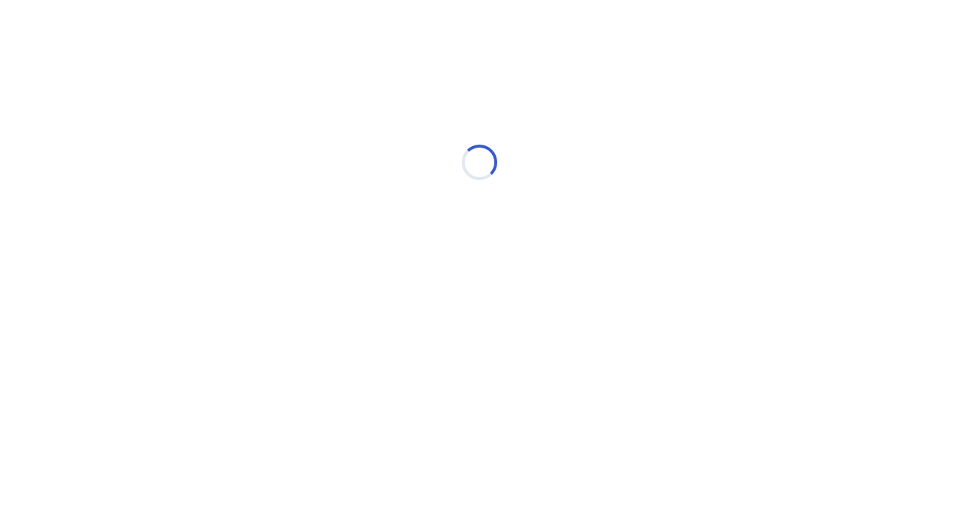
scroll to position [0, 0]
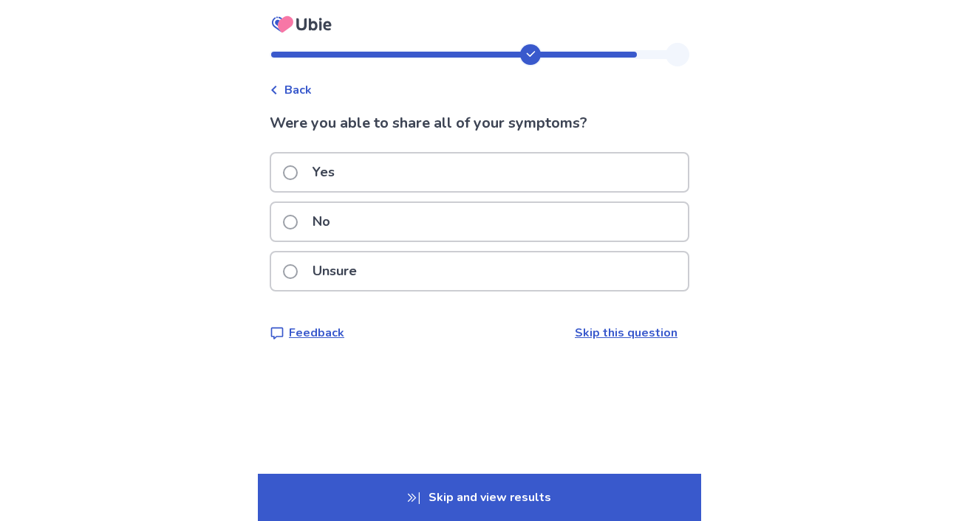
click at [331, 213] on p "No" at bounding box center [321, 222] width 35 height 38
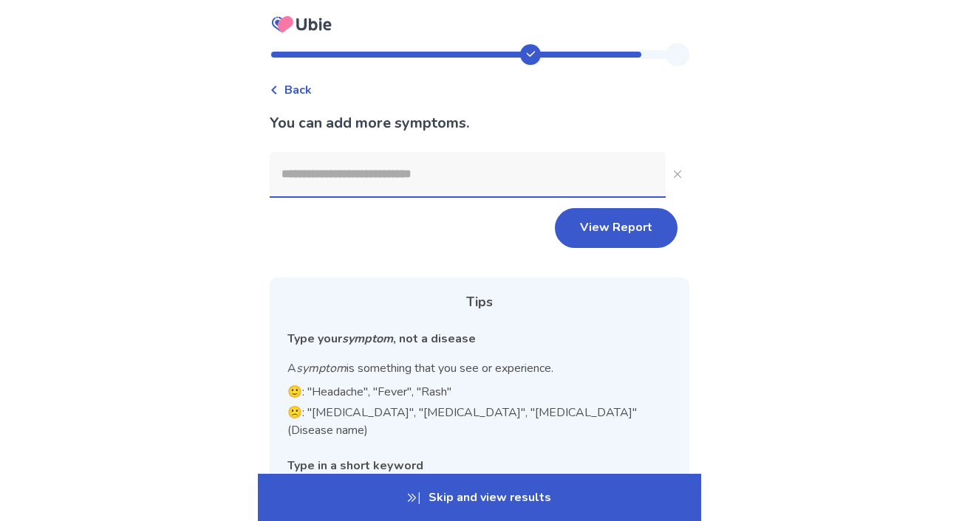
click at [343, 178] on input at bounding box center [468, 174] width 396 height 44
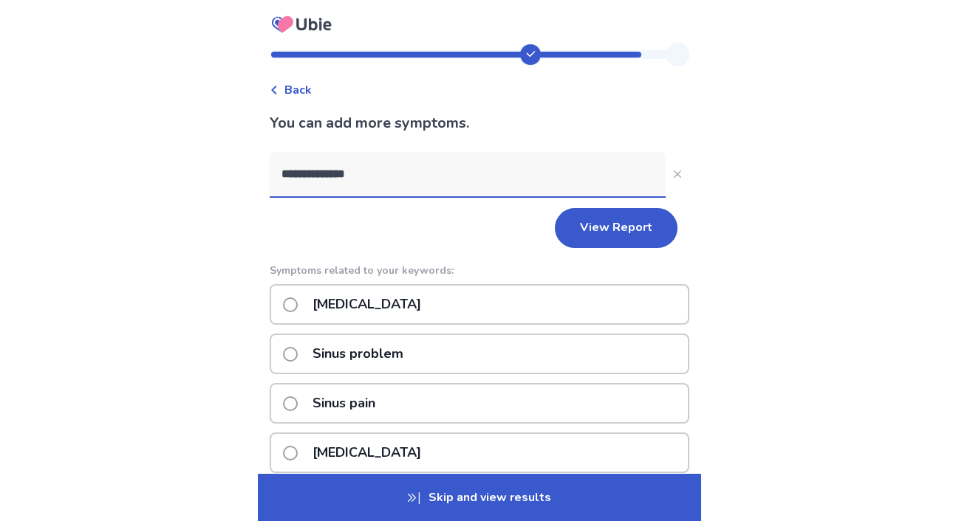
type input "**********"
click at [289, 304] on div "[MEDICAL_DATA]" at bounding box center [480, 304] width 420 height 41
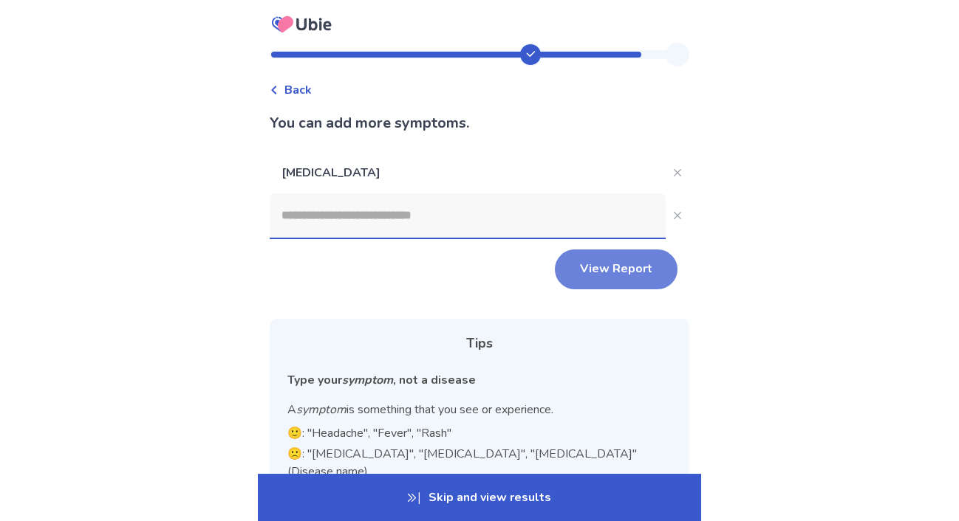
click at [581, 271] on button "View Report" at bounding box center [616, 270] width 123 height 40
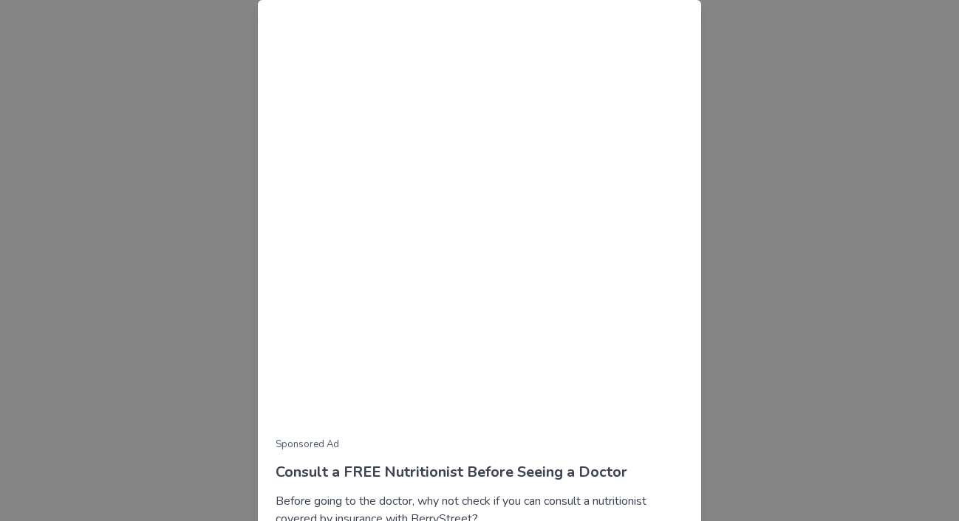
scroll to position [124, 0]
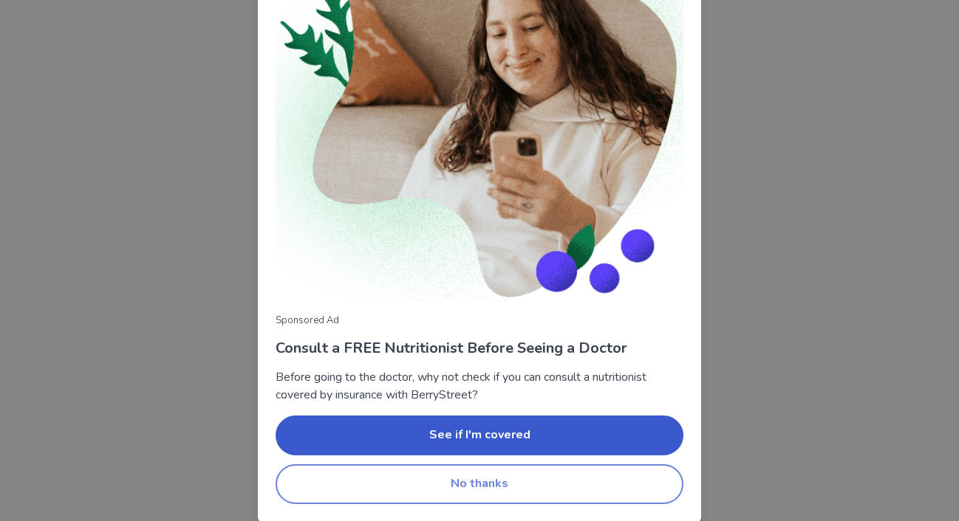
click at [478, 489] on button "No thanks" at bounding box center [480, 485] width 408 height 40
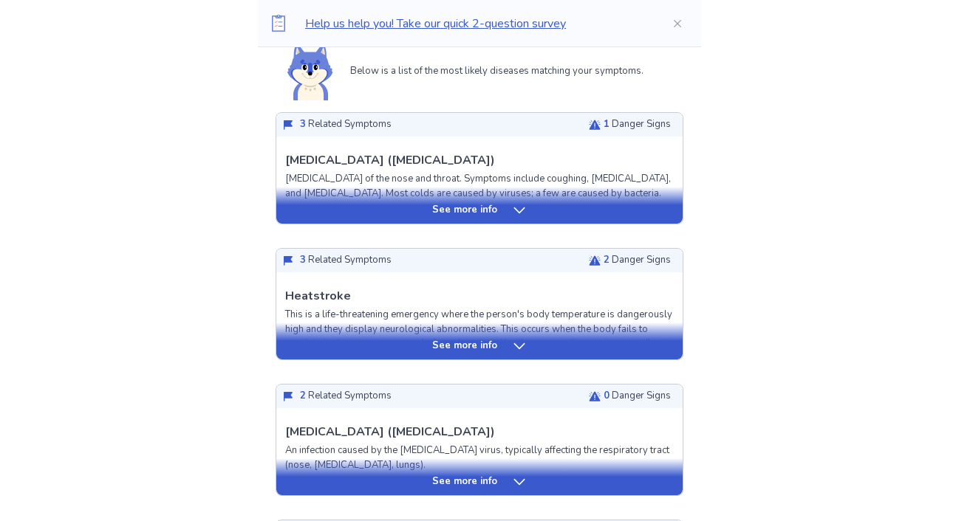
scroll to position [357, 0]
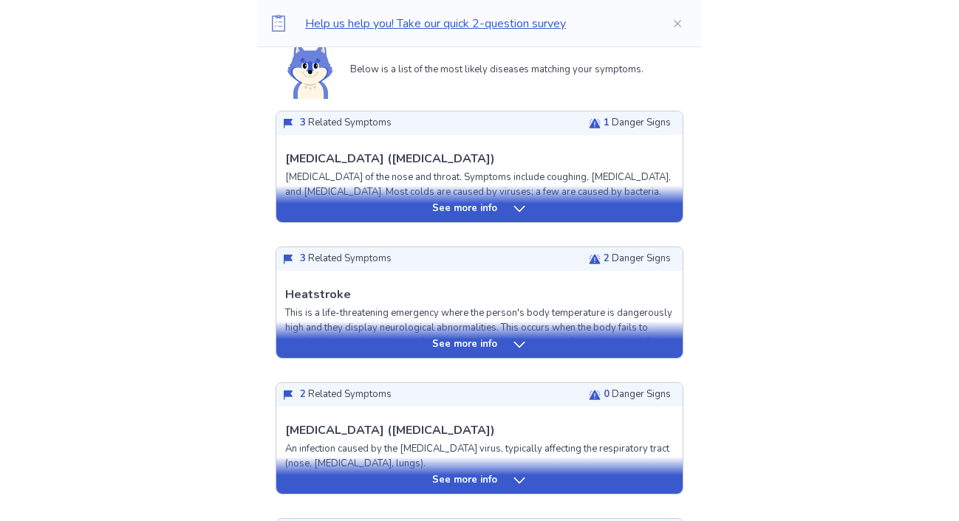
click at [368, 214] on div "See more info" at bounding box center [479, 209] width 406 height 15
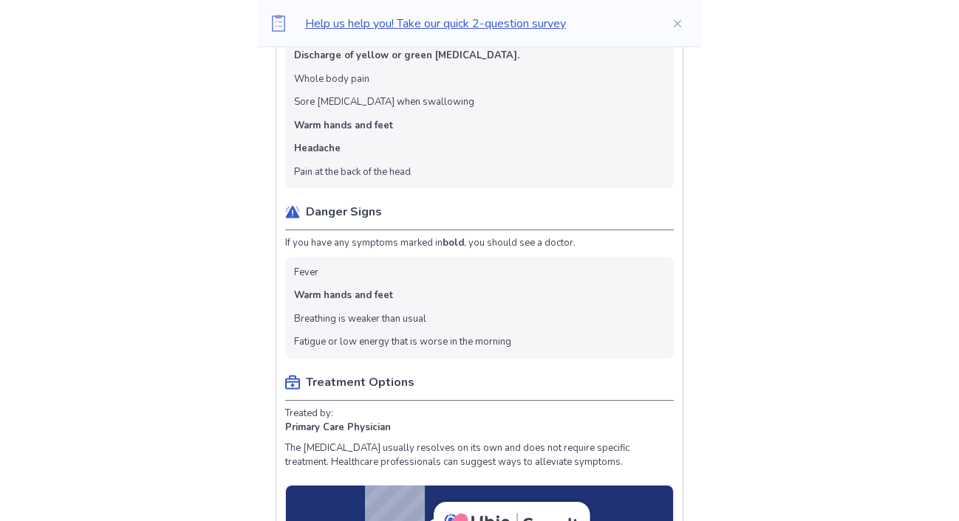
scroll to position [602, 0]
